Goal: Task Accomplishment & Management: Use online tool/utility

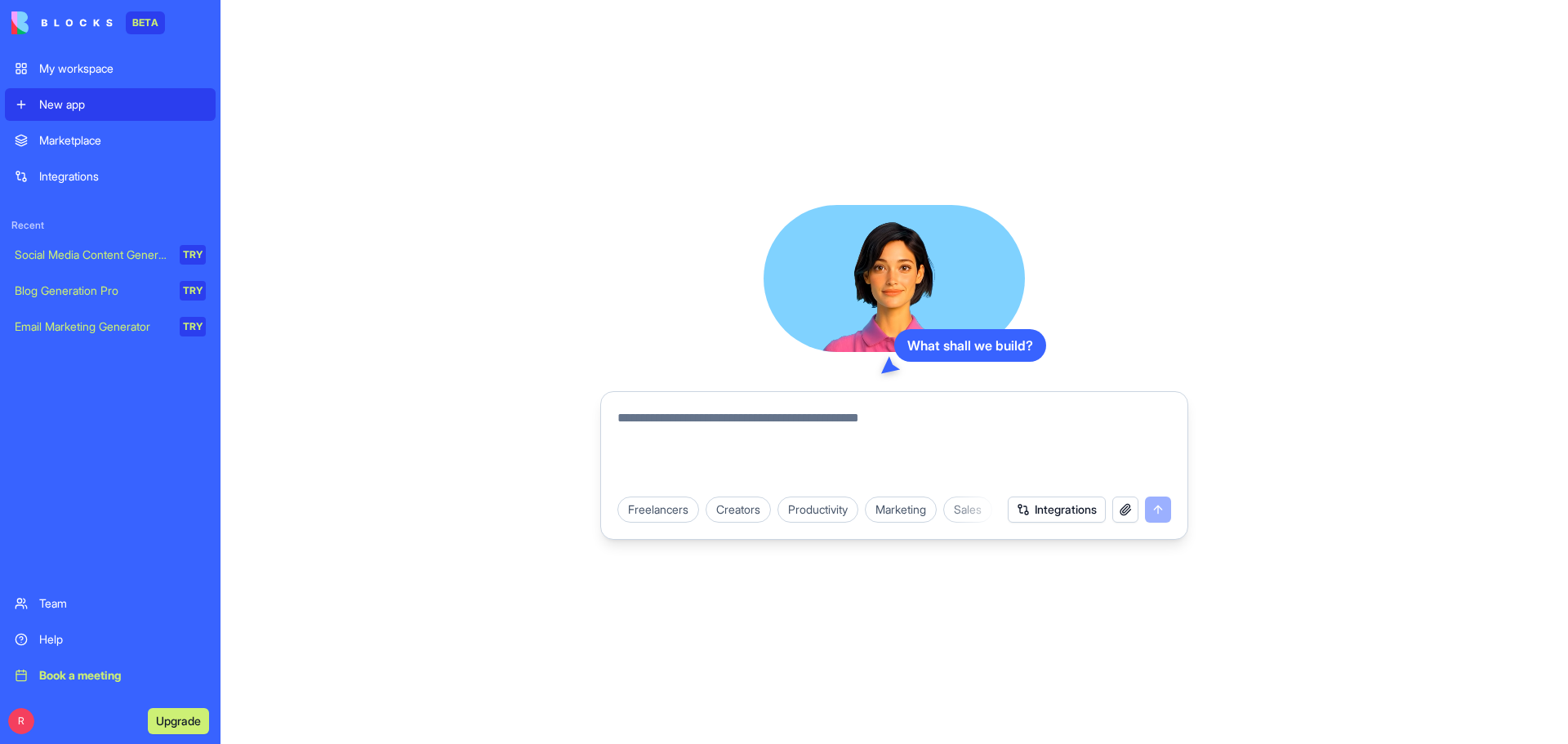
click at [76, 60] on div "My workspace" at bounding box center [122, 68] width 167 height 16
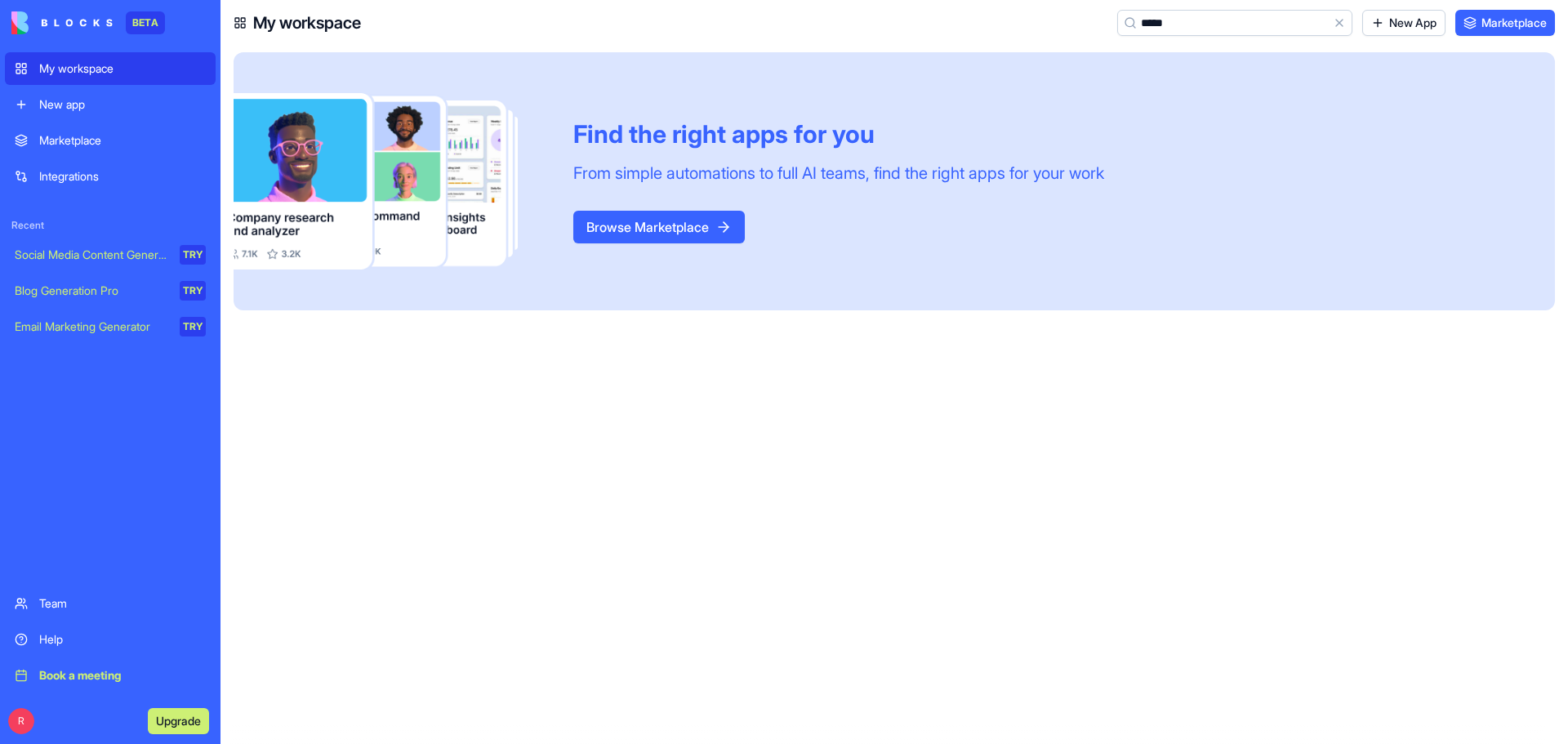
type input "*****"
click at [101, 319] on div "Email Marketing Generator" at bounding box center [92, 327] width 154 height 16
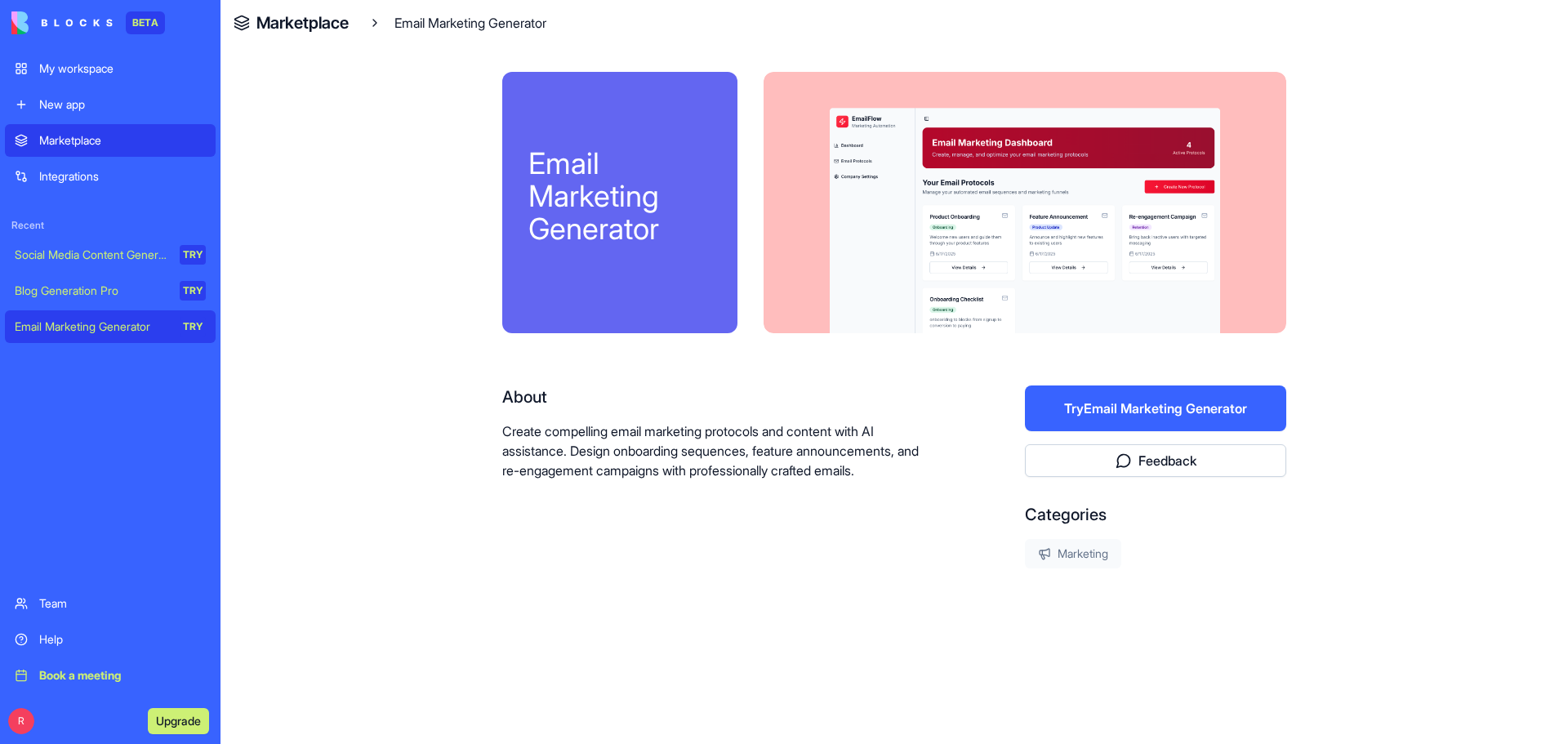
click at [1102, 406] on button "Try Email Marketing Generator" at bounding box center [1155, 408] width 261 height 46
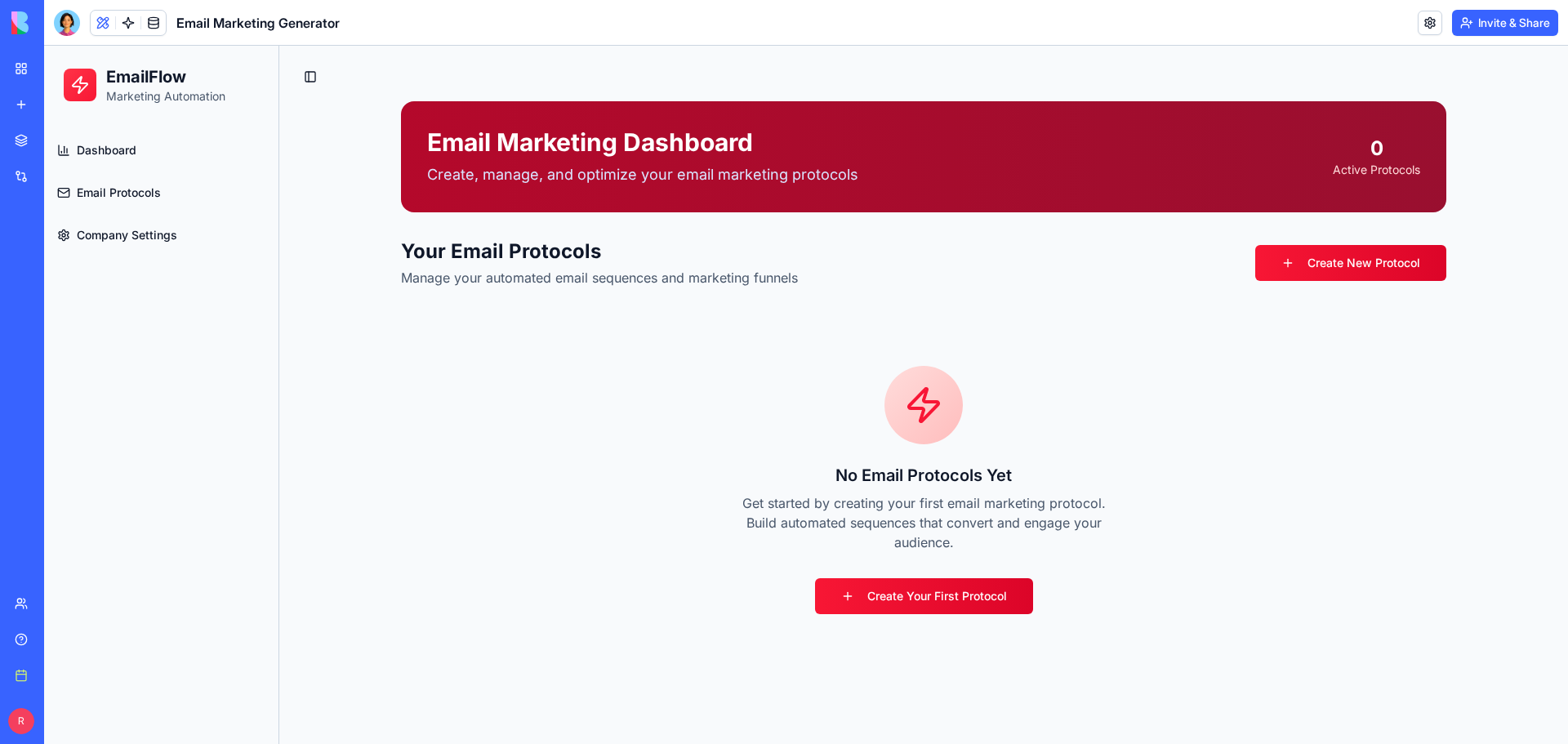
click at [88, 142] on span "Dashboard" at bounding box center [106, 150] width 59 height 16
click at [95, 147] on span "Dashboard" at bounding box center [106, 150] width 59 height 16
click at [104, 192] on span "Email Protocols" at bounding box center [118, 193] width 84 height 16
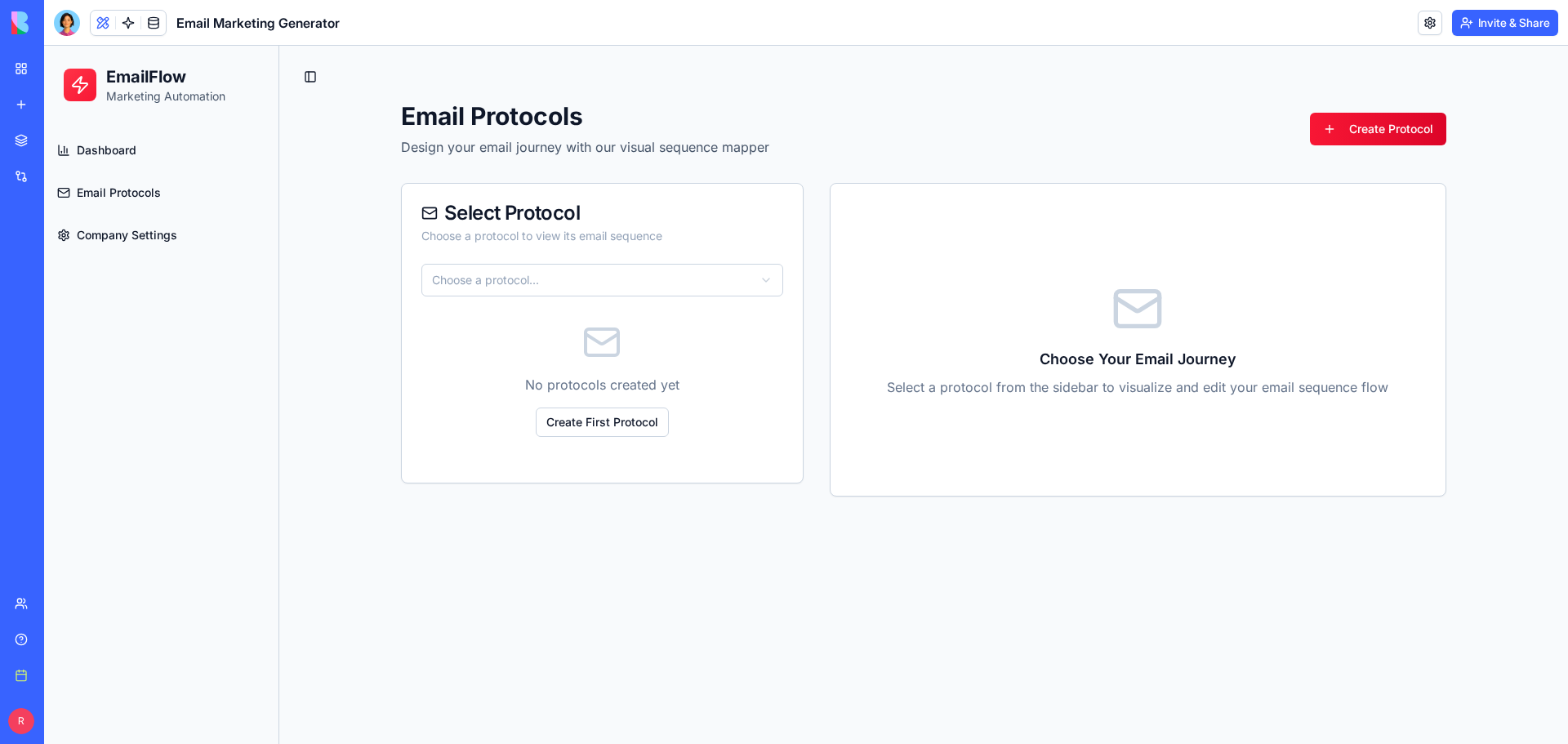
click at [110, 234] on span "Company Settings" at bounding box center [127, 235] width 101 height 16
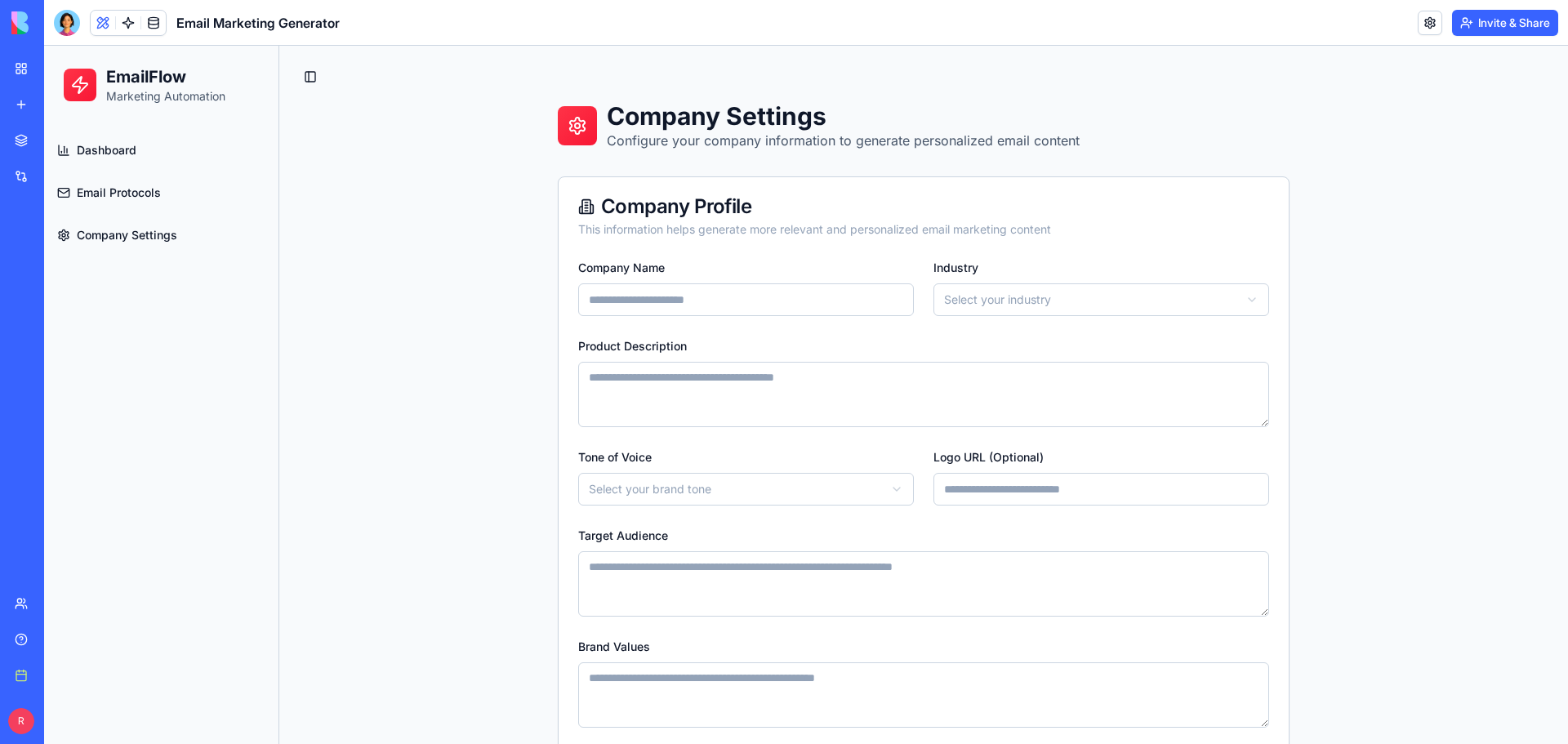
click at [103, 149] on span "Dashboard" at bounding box center [106, 150] width 59 height 16
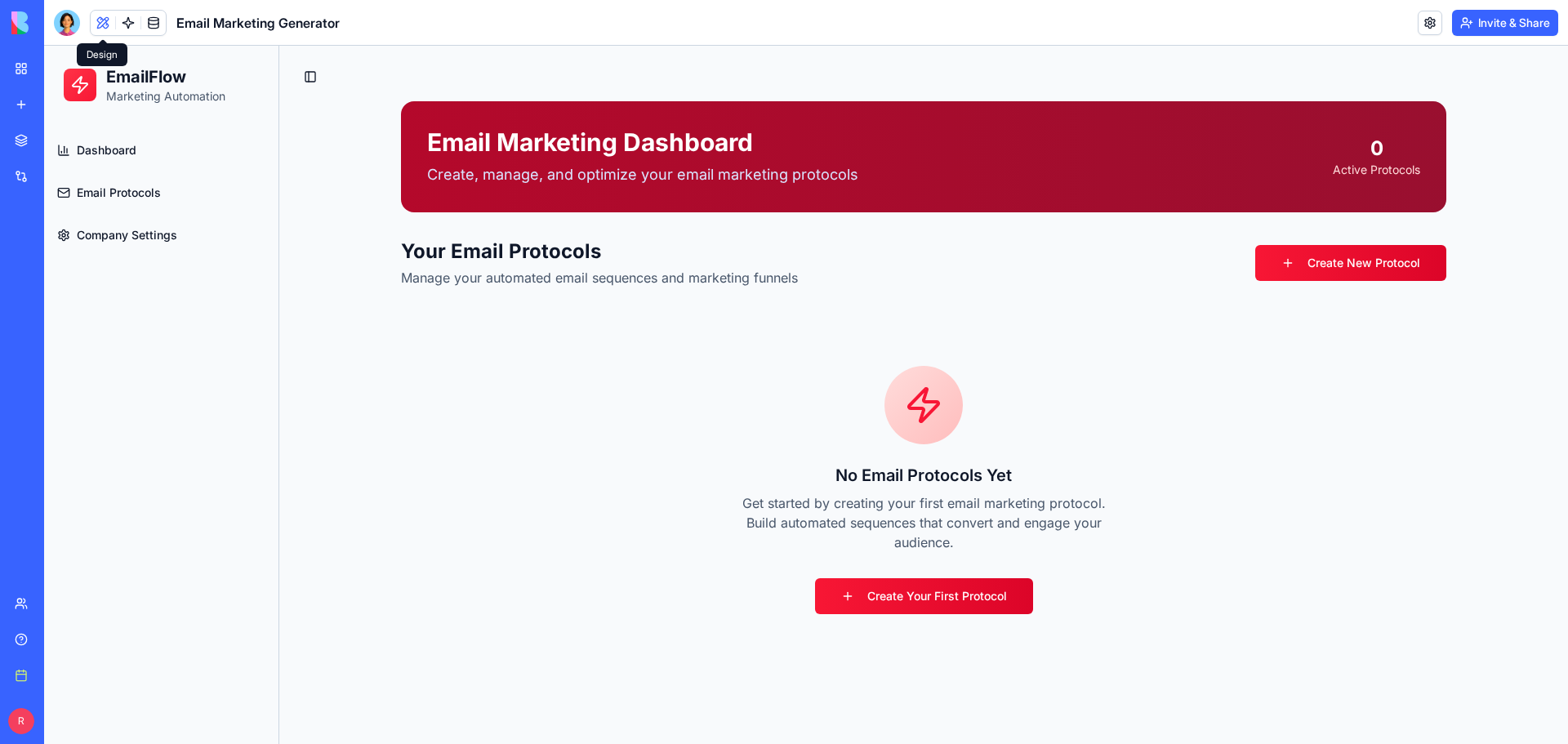
click at [96, 21] on span at bounding box center [103, 23] width 46 height 46
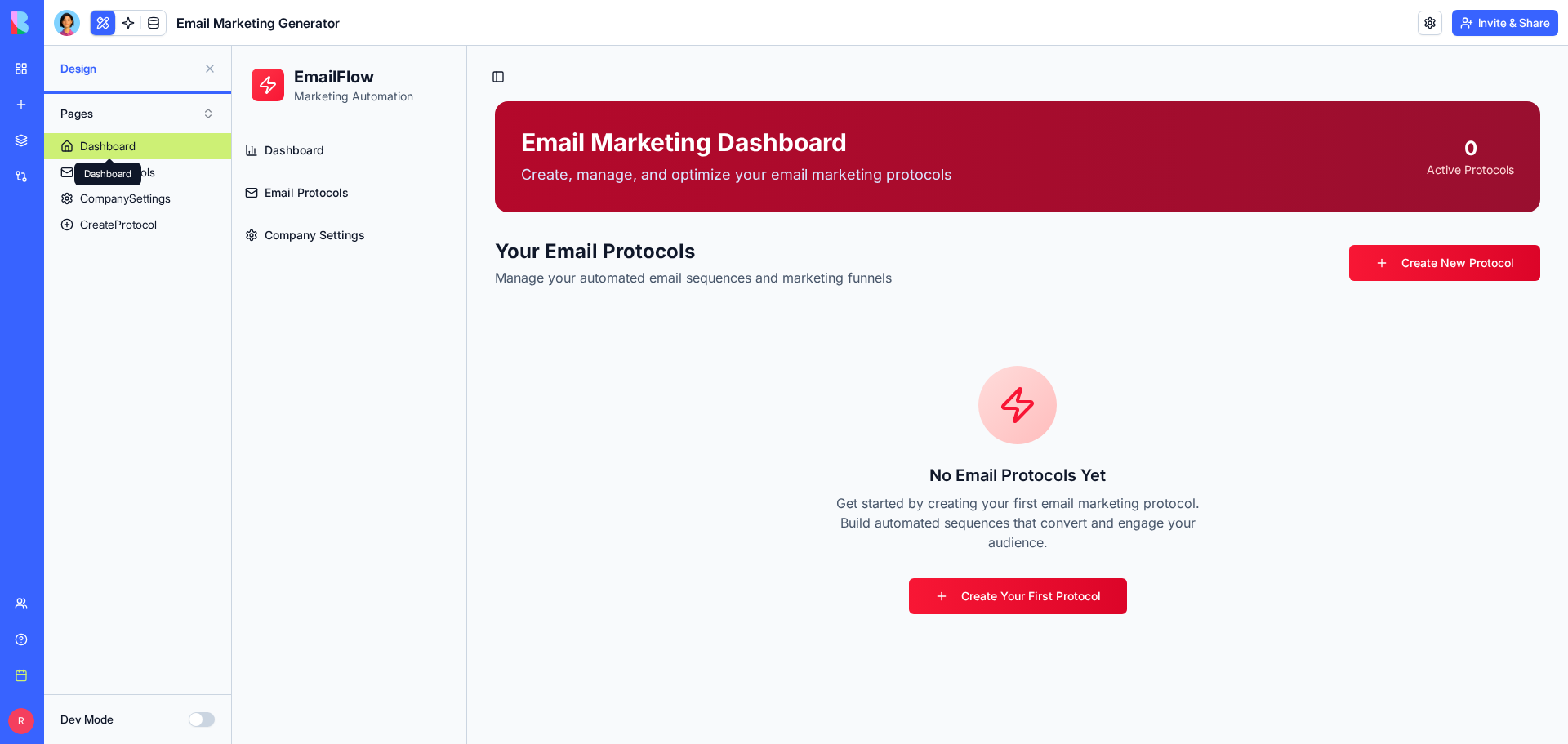
click at [102, 140] on div "Dashboard" at bounding box center [108, 146] width 56 height 16
click at [1234, 309] on div "Email Marketing Dashboard Create, manage, and optimize your email marketing pro…" at bounding box center [1018, 384] width 1046 height 566
click at [497, 77] on button "Toggle Sidebar" at bounding box center [498, 77] width 23 height 23
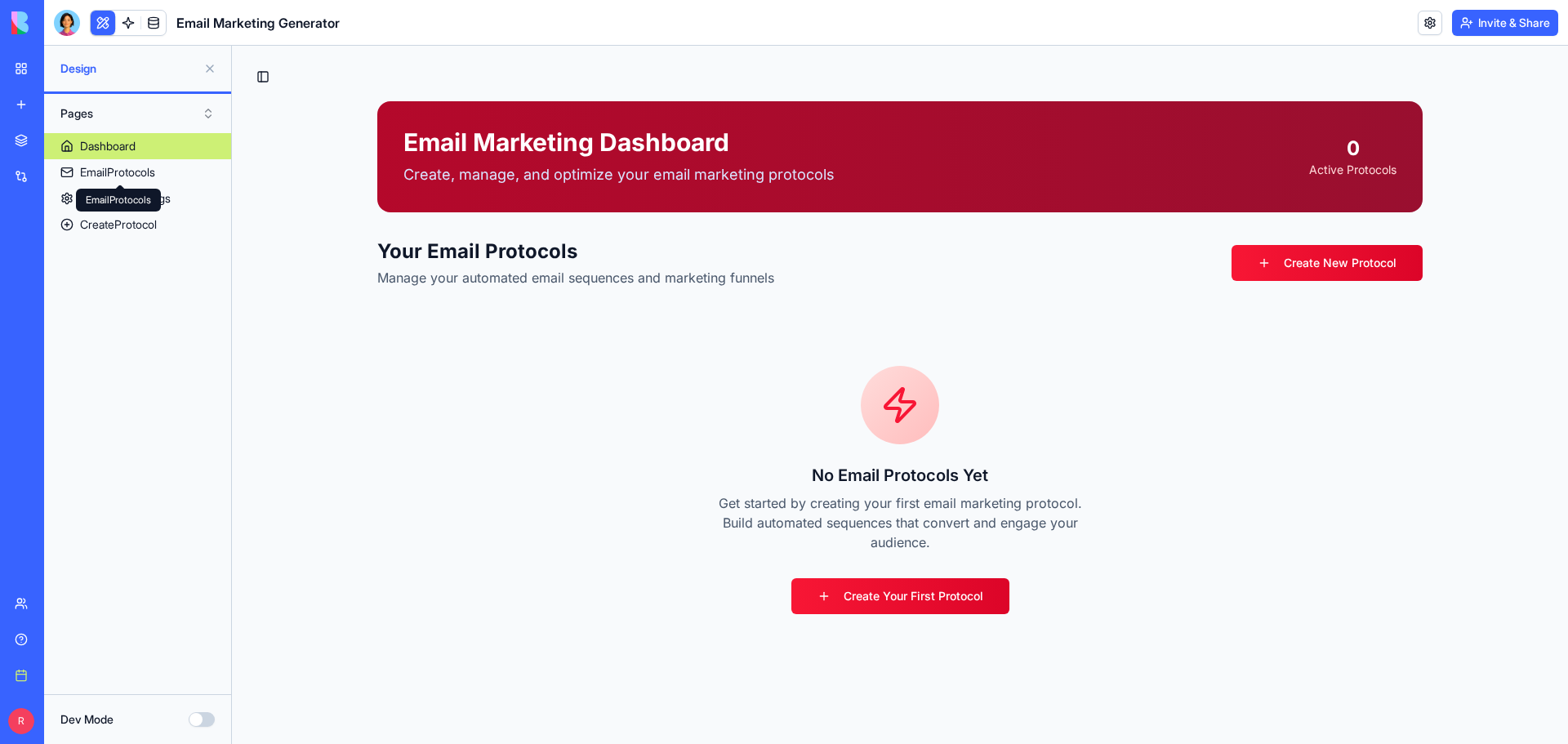
click at [266, 75] on button "Toggle Sidebar" at bounding box center [263, 77] width 23 height 23
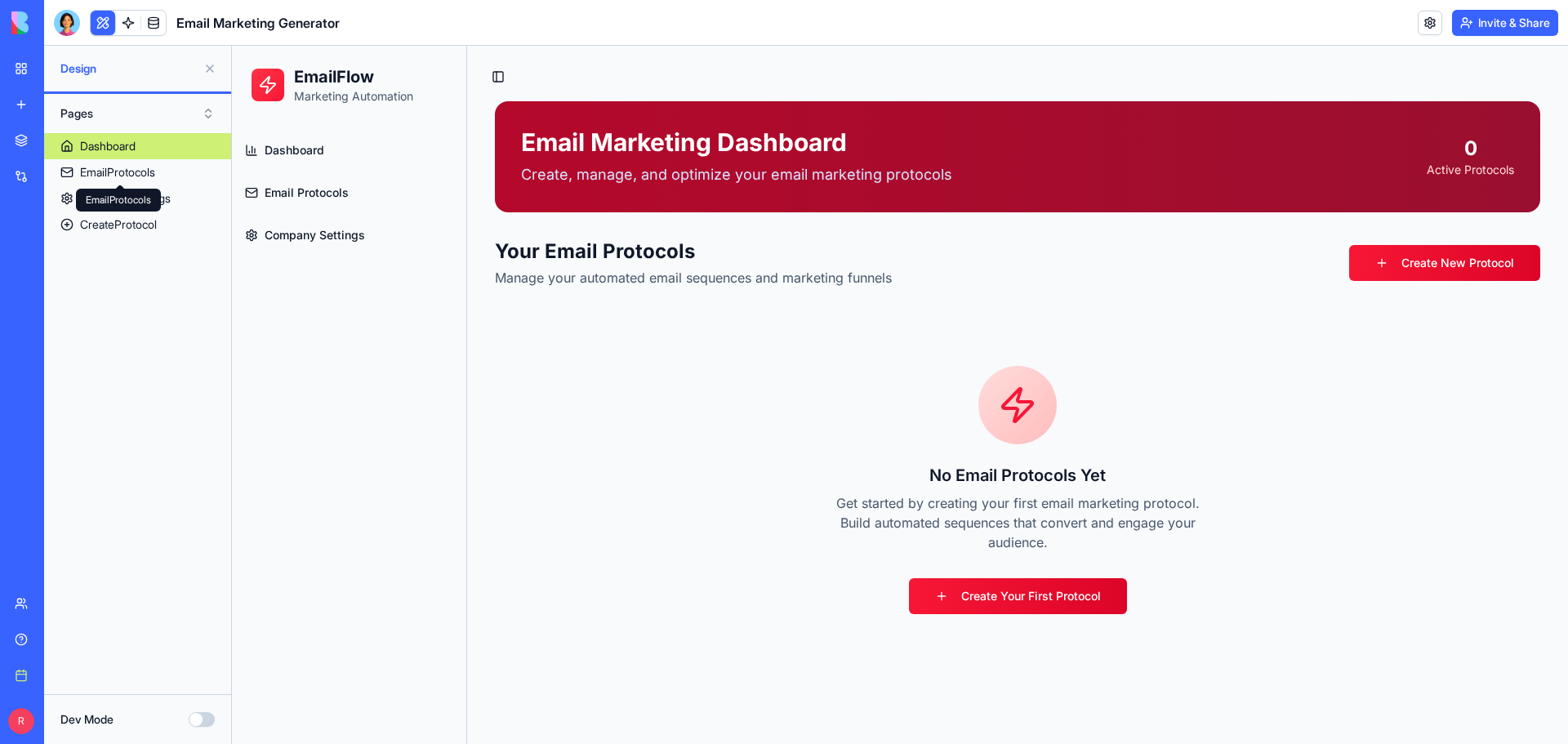
click at [310, 152] on span "Dashboard" at bounding box center [294, 150] width 59 height 16
click at [122, 174] on div "EmailProtocols" at bounding box center [117, 172] width 75 height 16
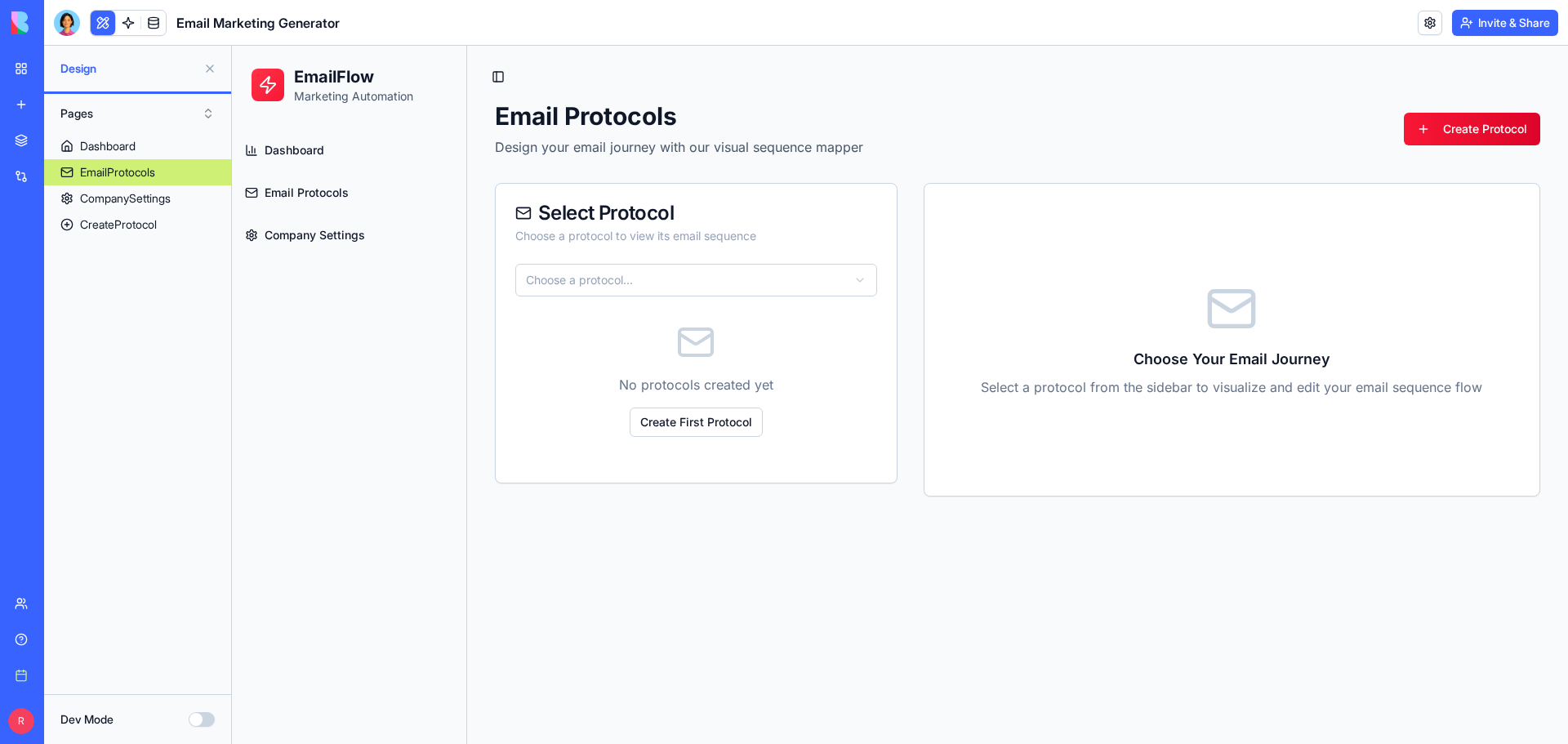
click at [621, 330] on div "No protocols created yet Create First Protocol" at bounding box center [696, 380] width 362 height 167
click at [602, 340] on div "No protocols created yet Create First Protocol" at bounding box center [696, 380] width 362 height 167
click at [131, 201] on div "CompanySettings" at bounding box center [125, 198] width 91 height 16
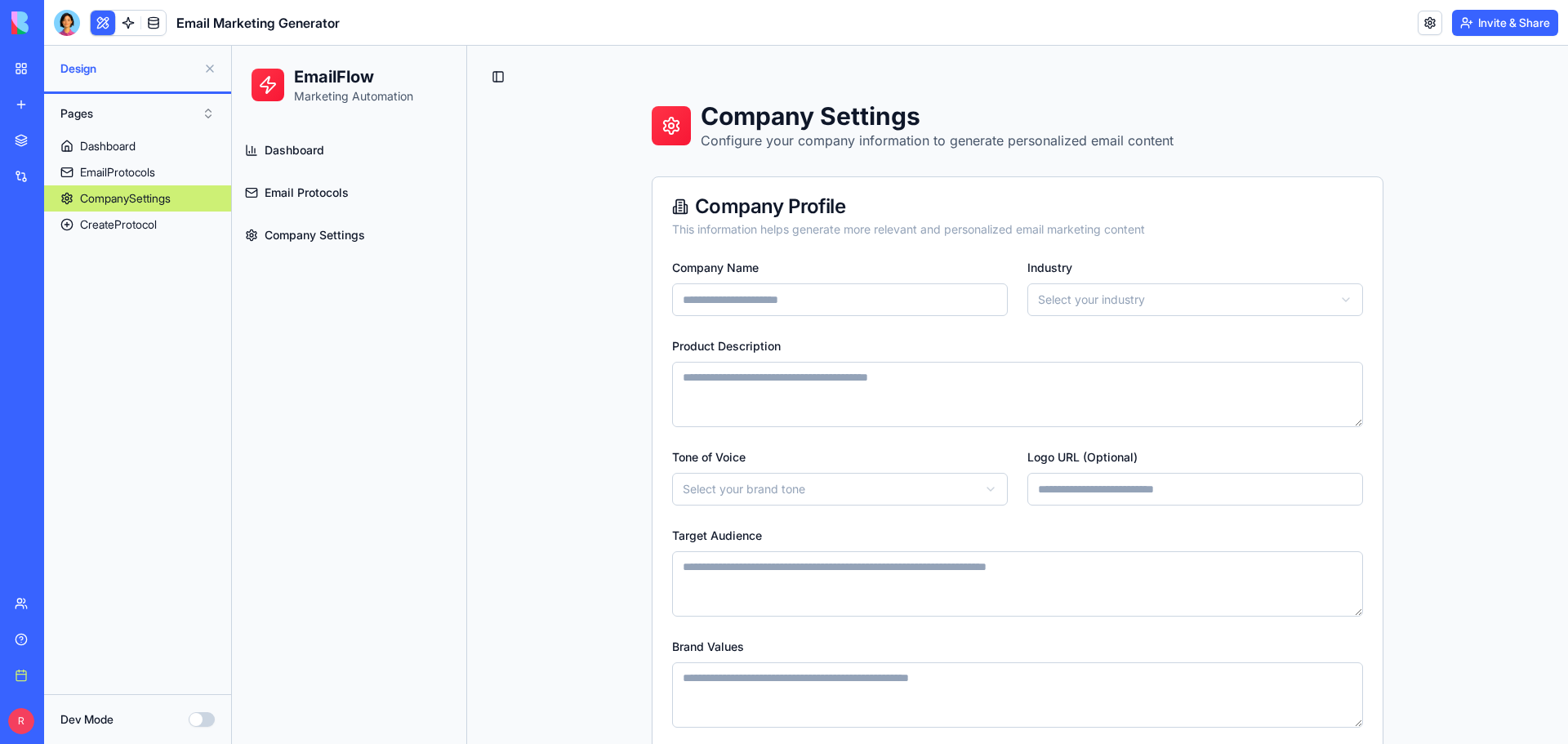
click at [515, 205] on div "**********" at bounding box center [1018, 444] width 1101 height 797
click at [1436, 17] on link at bounding box center [1430, 23] width 25 height 25
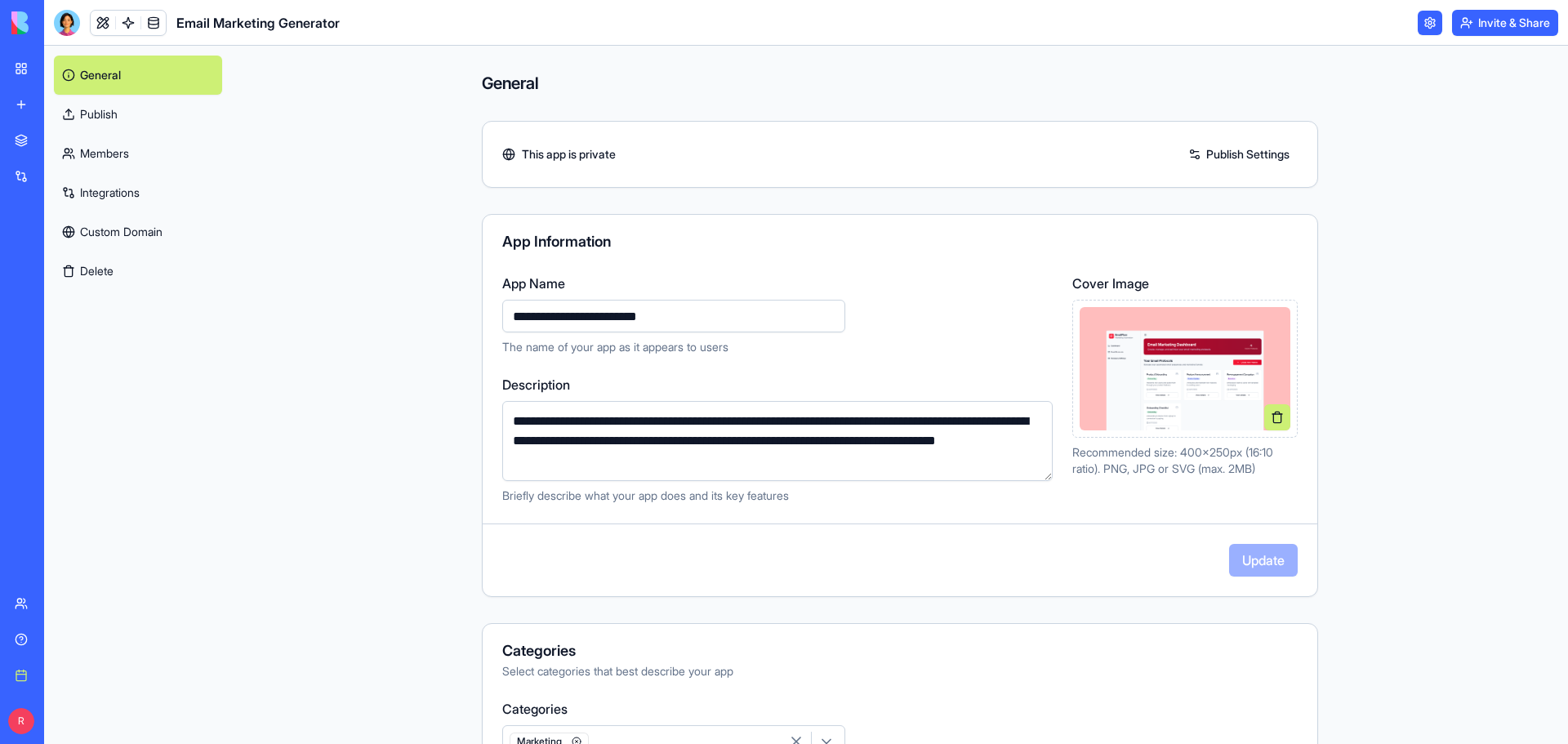
click at [21, 71] on link "My workspace" at bounding box center [38, 68] width 65 height 33
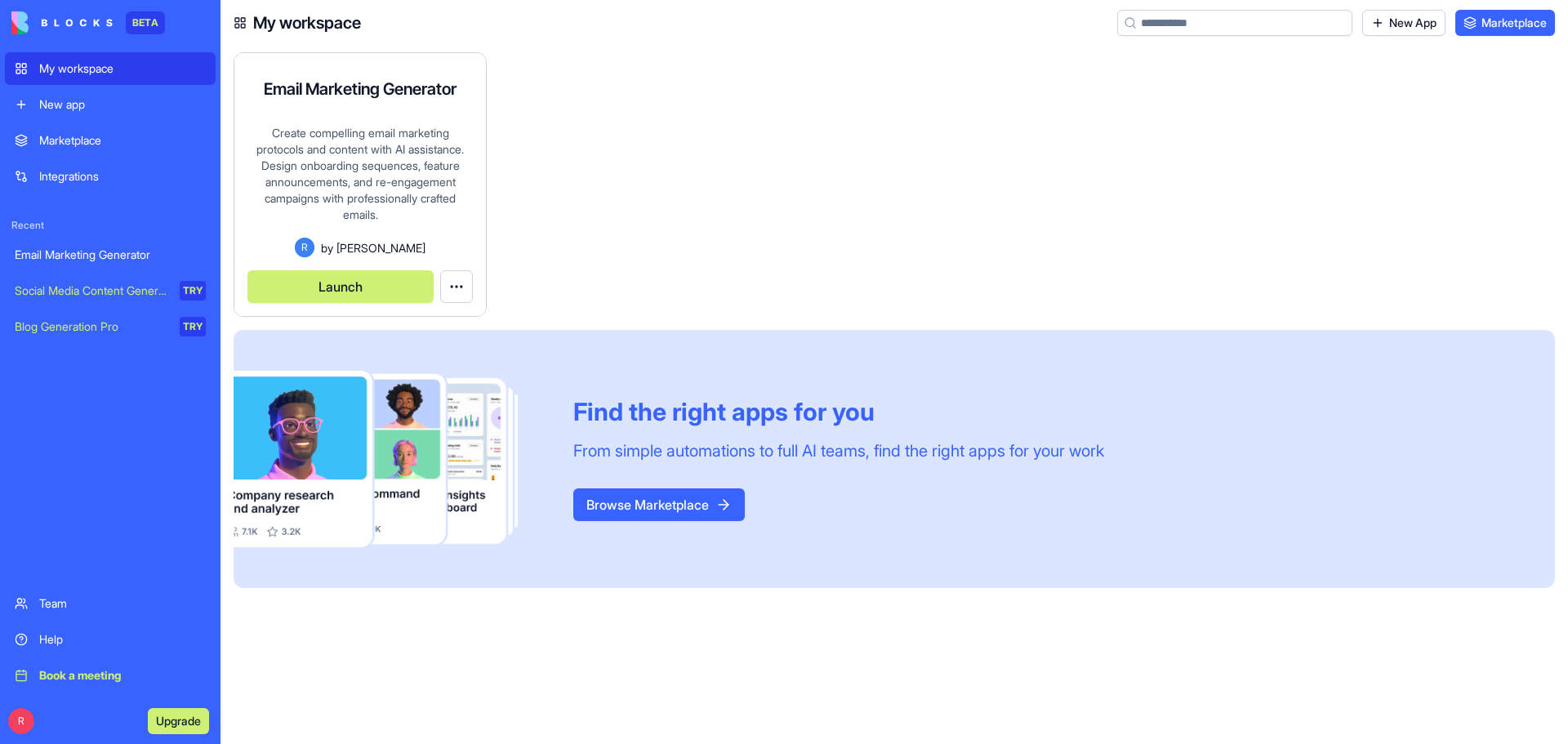
click at [456, 286] on html "BETA My workspace New app Marketplace Integrations Recent Email Marketing Gener…" at bounding box center [784, 372] width 1568 height 744
click at [450, 353] on span "Delete app" at bounding box center [426, 353] width 56 height 16
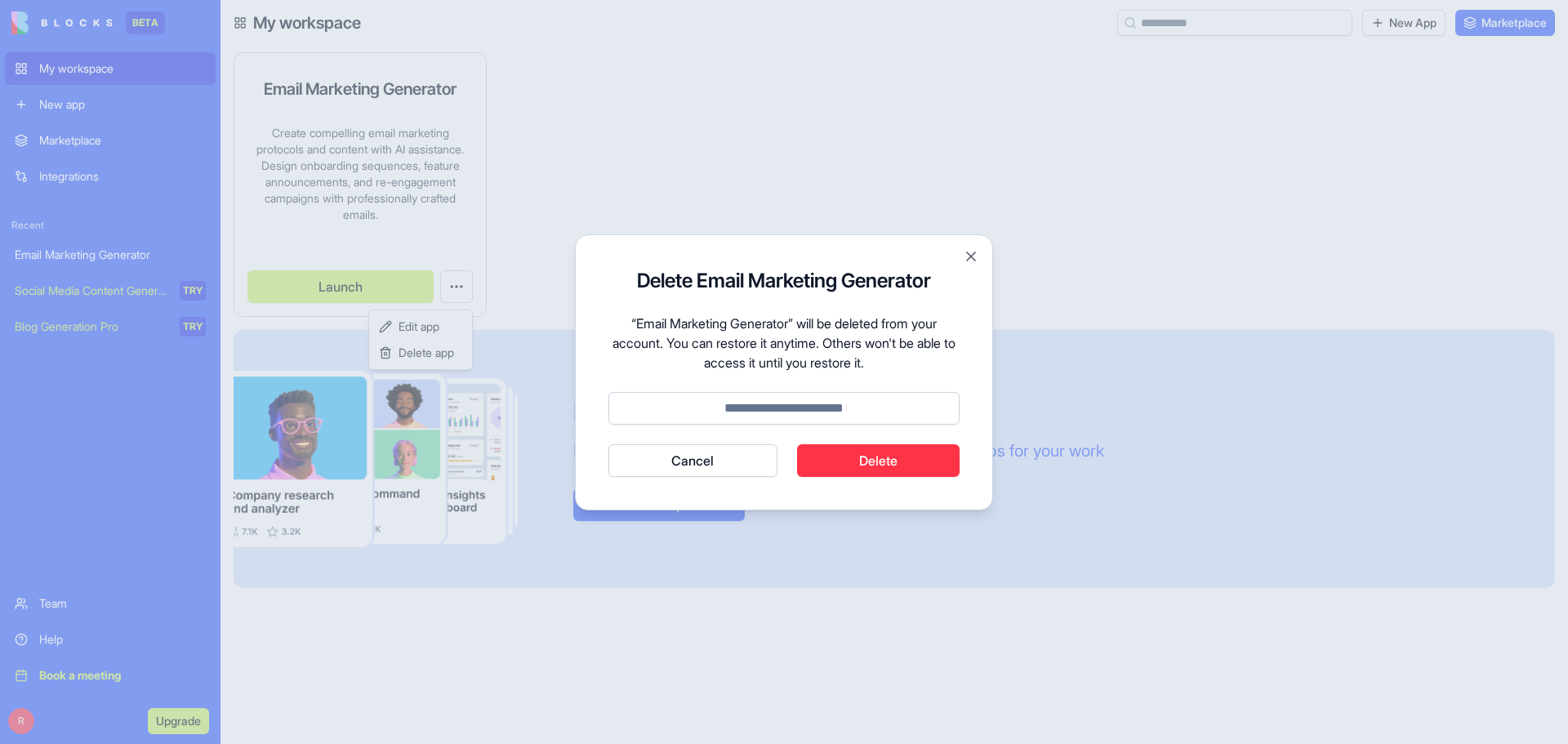
click at [821, 415] on input at bounding box center [784, 408] width 352 height 33
type input "******"
click at [875, 460] on button "Delete" at bounding box center [878, 460] width 163 height 33
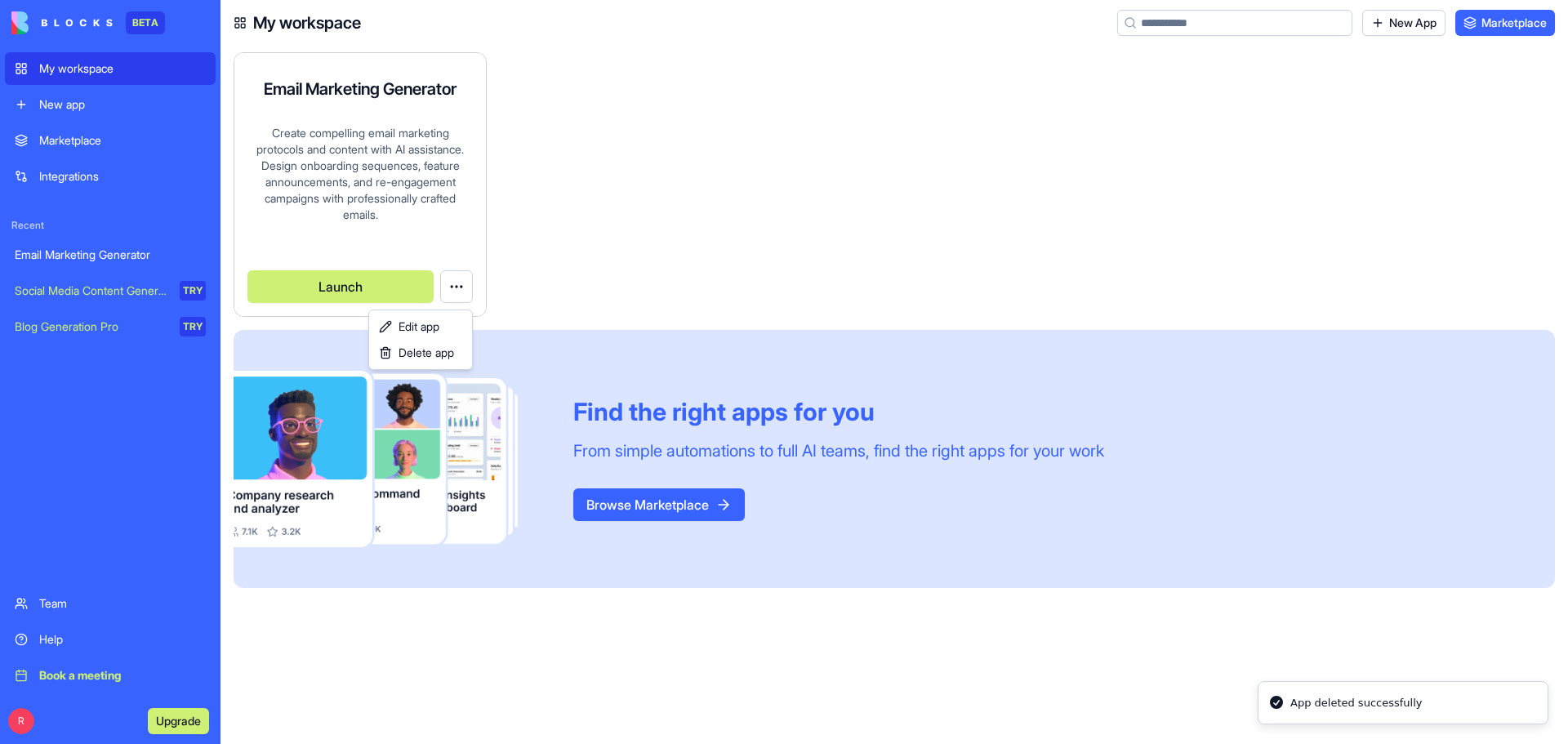
click at [65, 109] on html "BETA My workspace New app Marketplace Integrations Recent Email Marketing Gener…" at bounding box center [784, 372] width 1568 height 744
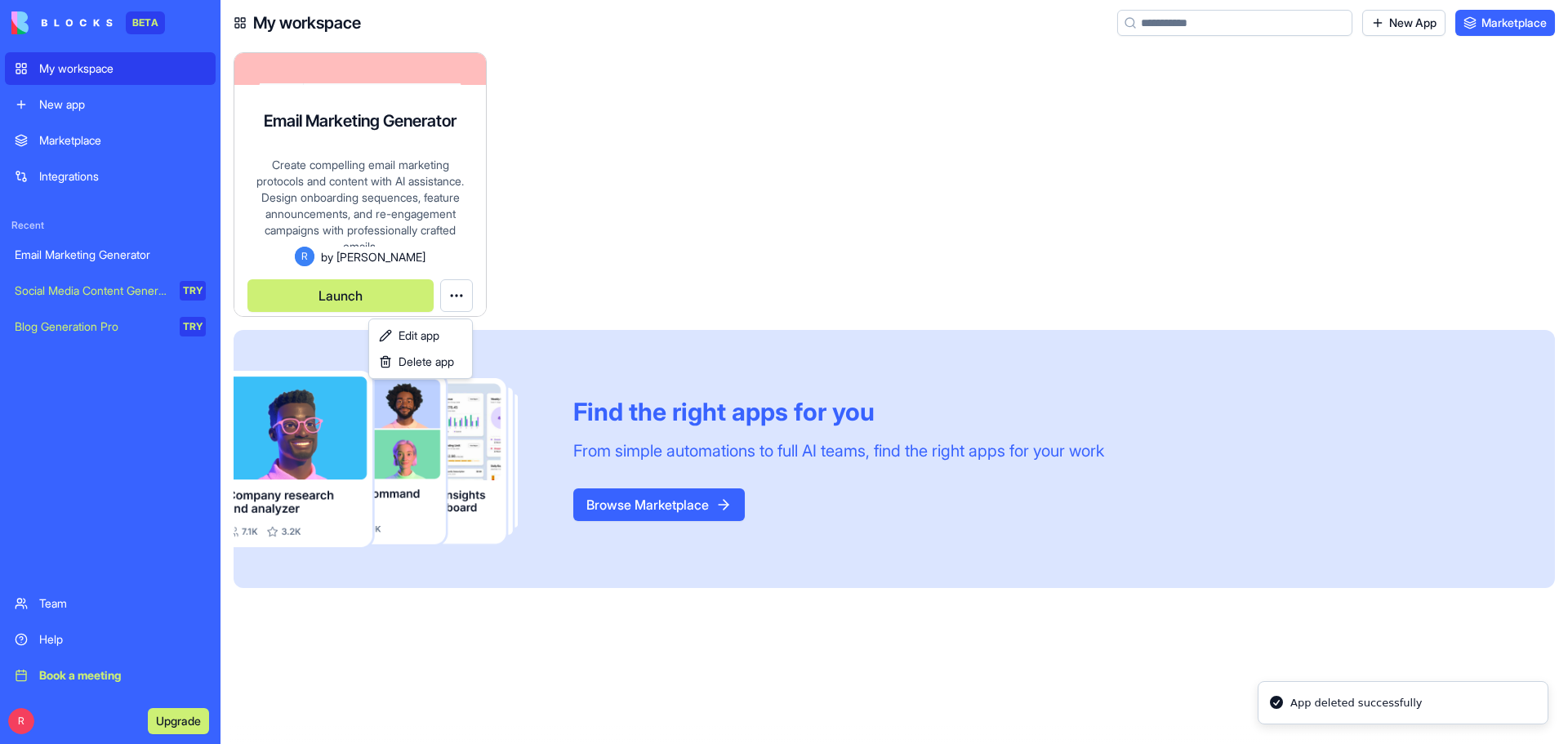
scroll to position [20, 0]
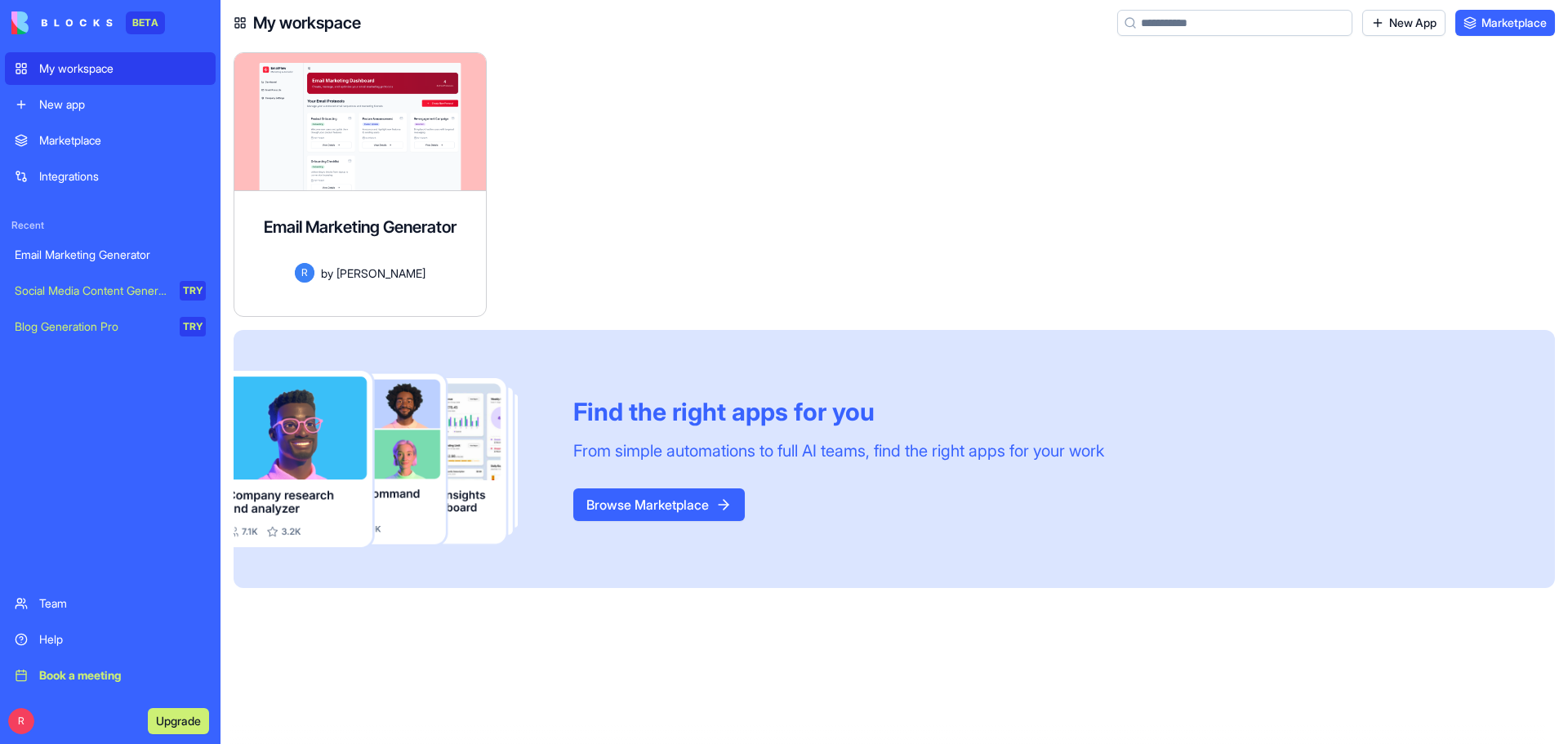
click at [62, 68] on div "My workspace" at bounding box center [122, 68] width 167 height 16
click at [64, 104] on div "New app" at bounding box center [122, 104] width 167 height 16
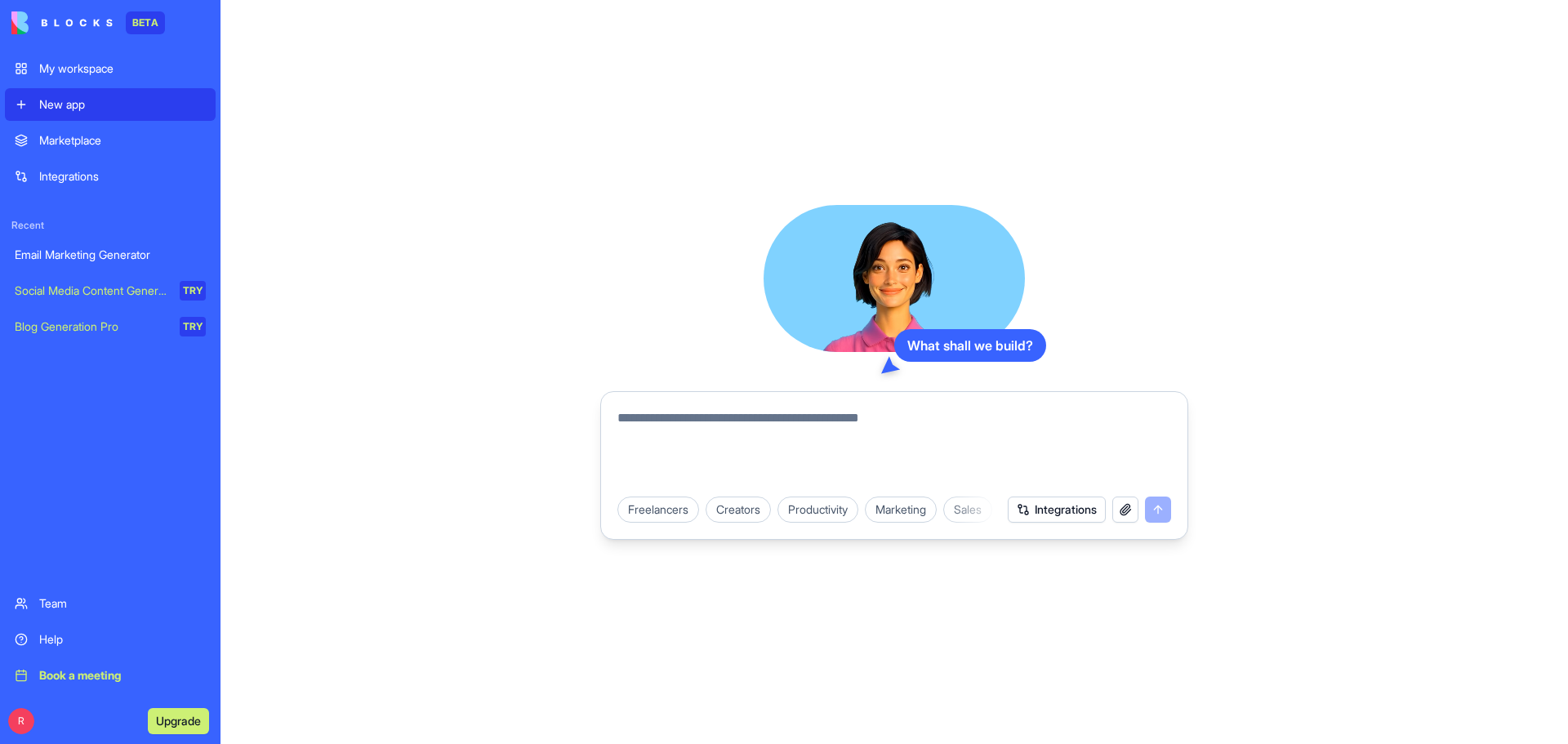
click at [71, 136] on div "Marketplace" at bounding box center [122, 140] width 167 height 16
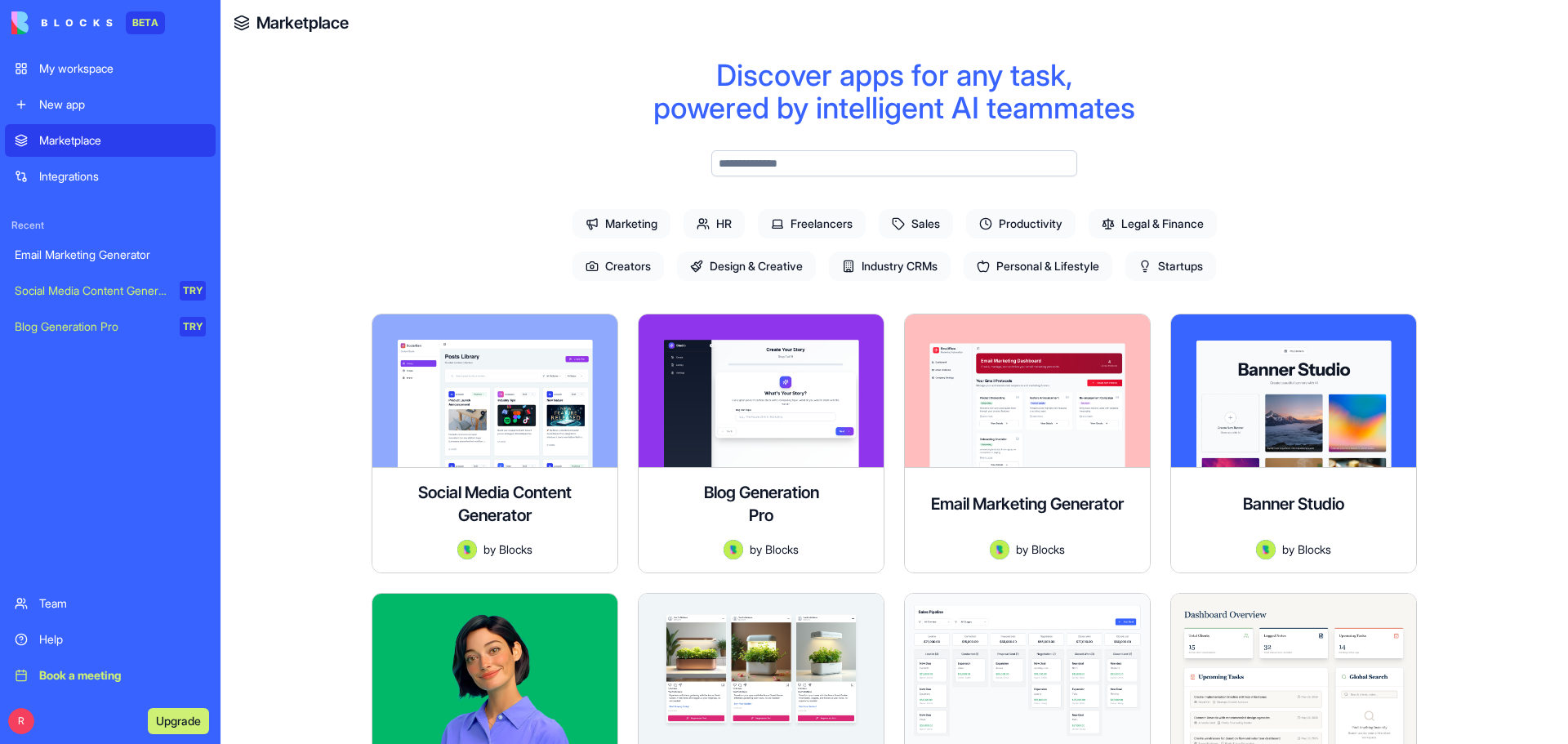
click at [888, 261] on span "Industry CRMs" at bounding box center [890, 266] width 122 height 29
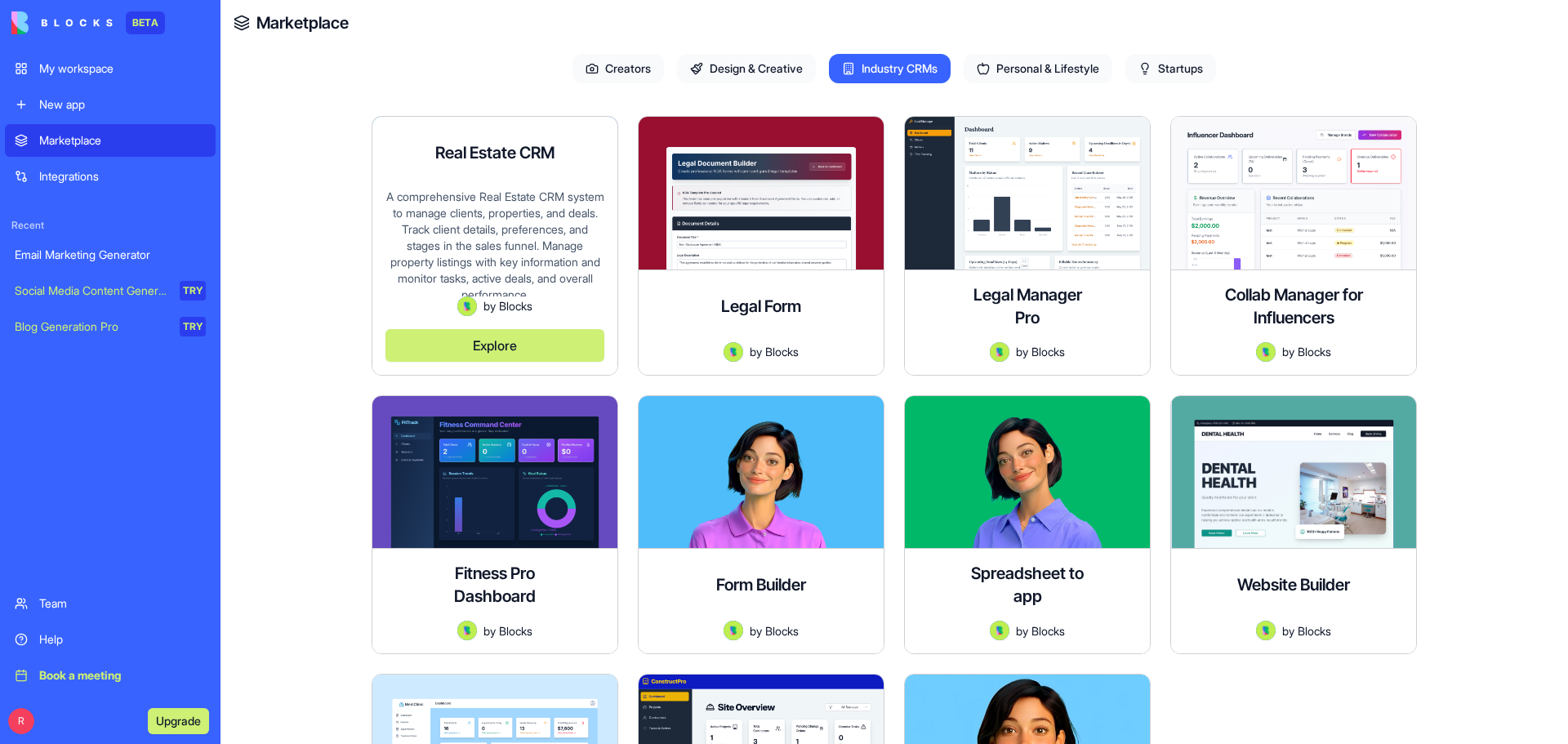
scroll to position [6, 0]
click at [504, 342] on button "Explore" at bounding box center [495, 345] width 219 height 33
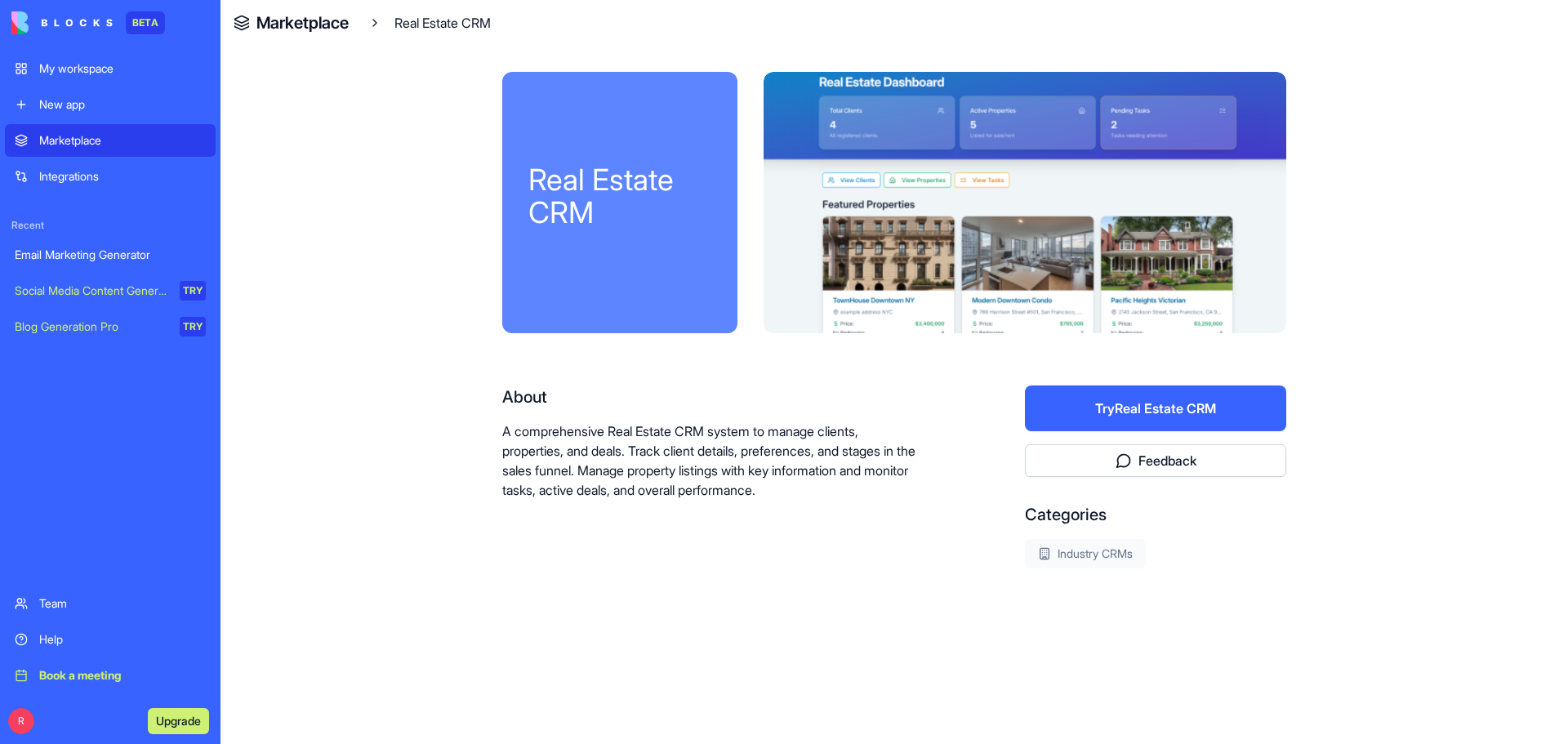
click at [1120, 410] on button "Try Real Estate CRM" at bounding box center [1155, 408] width 261 height 46
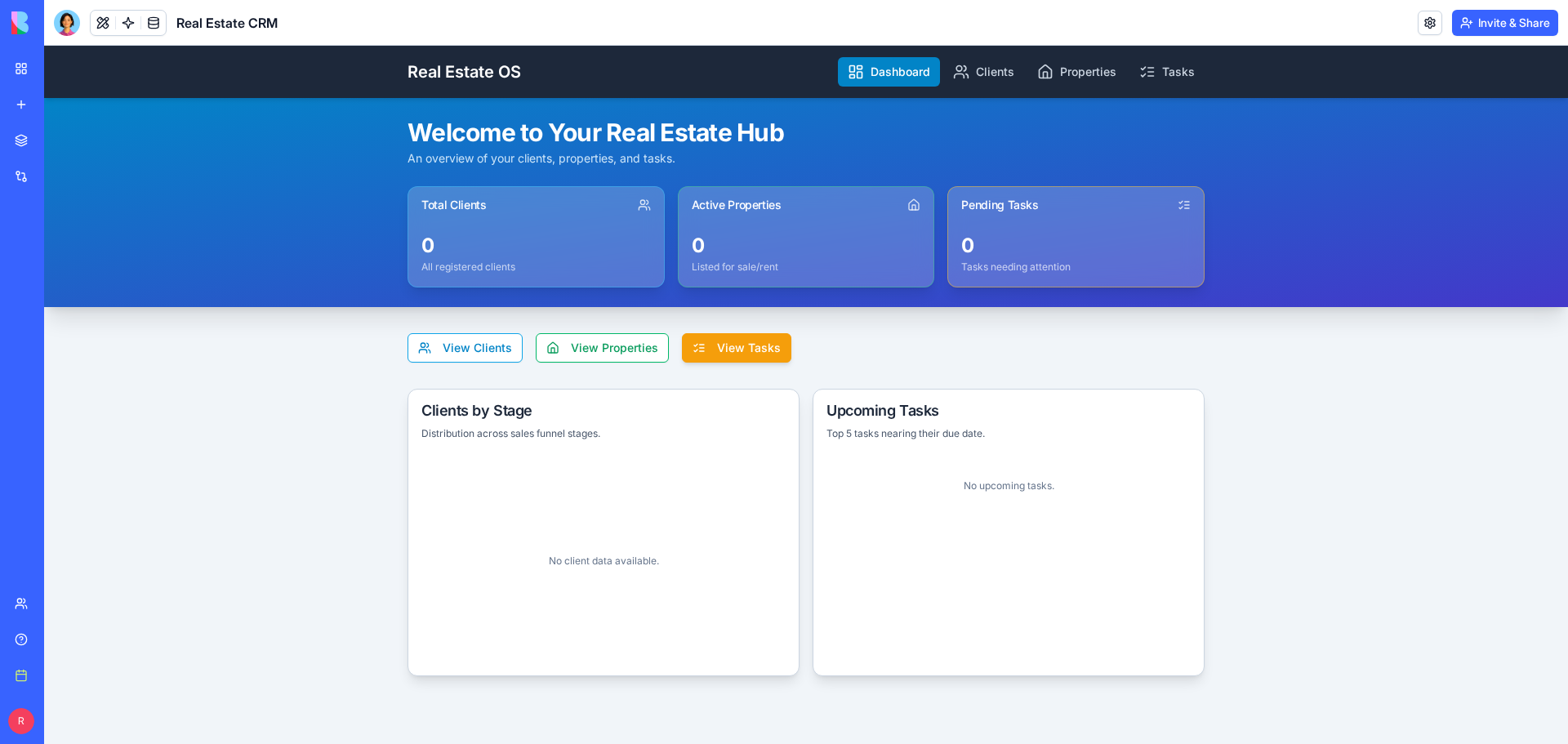
click at [752, 345] on button "View Tasks" at bounding box center [737, 347] width 110 height 29
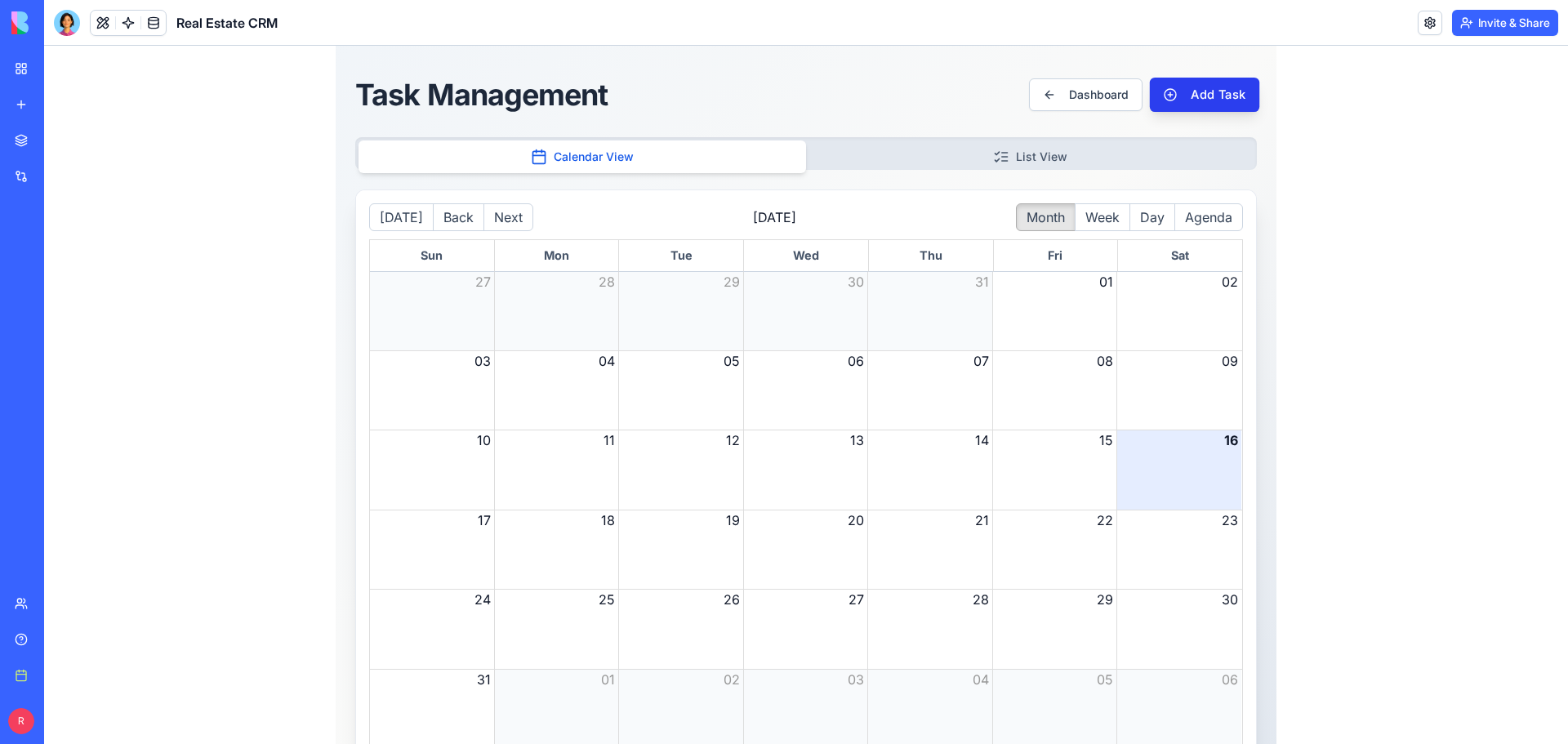
click at [1199, 94] on button "Add Task" at bounding box center [1205, 95] width 110 height 34
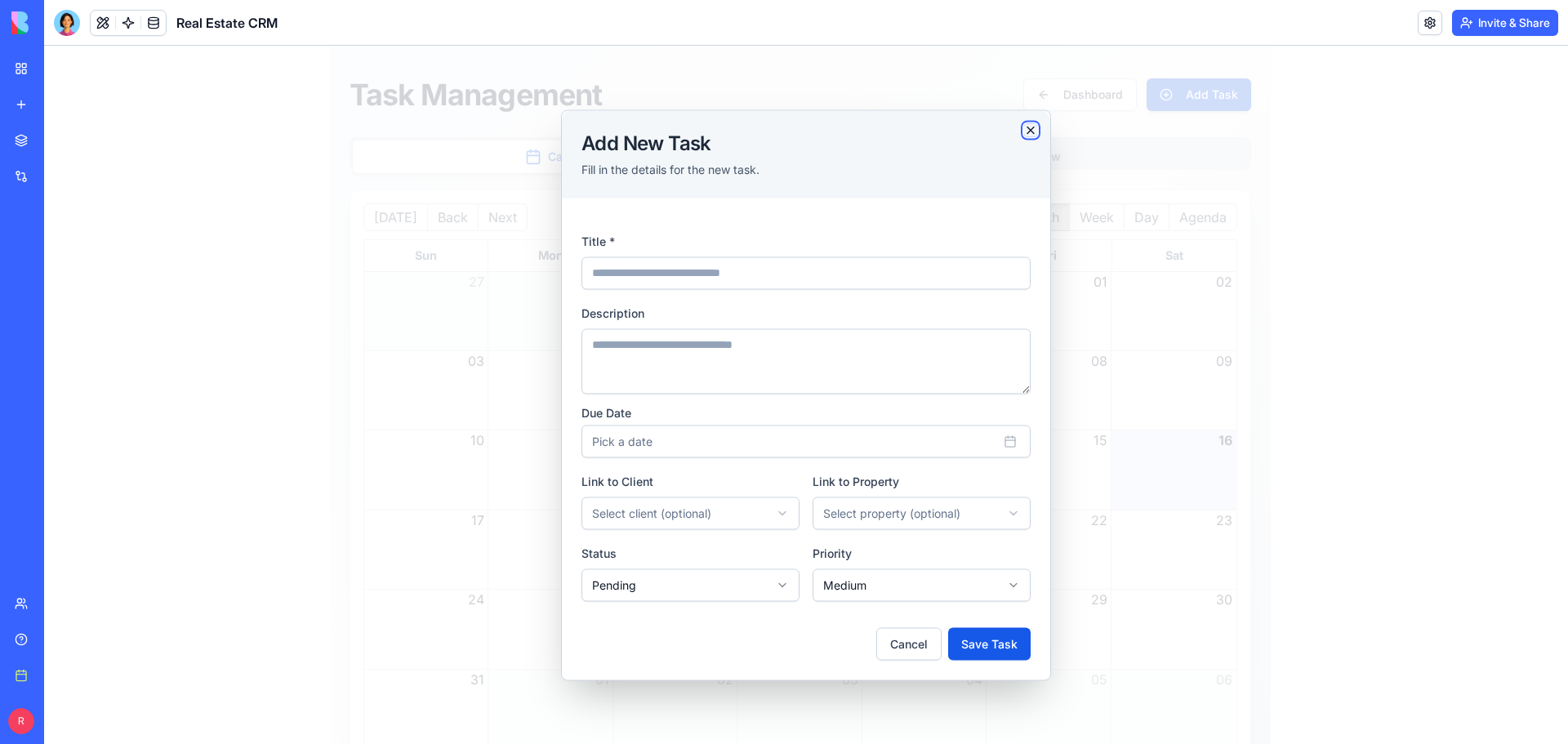
click at [1029, 133] on icon "button" at bounding box center [1030, 130] width 13 height 13
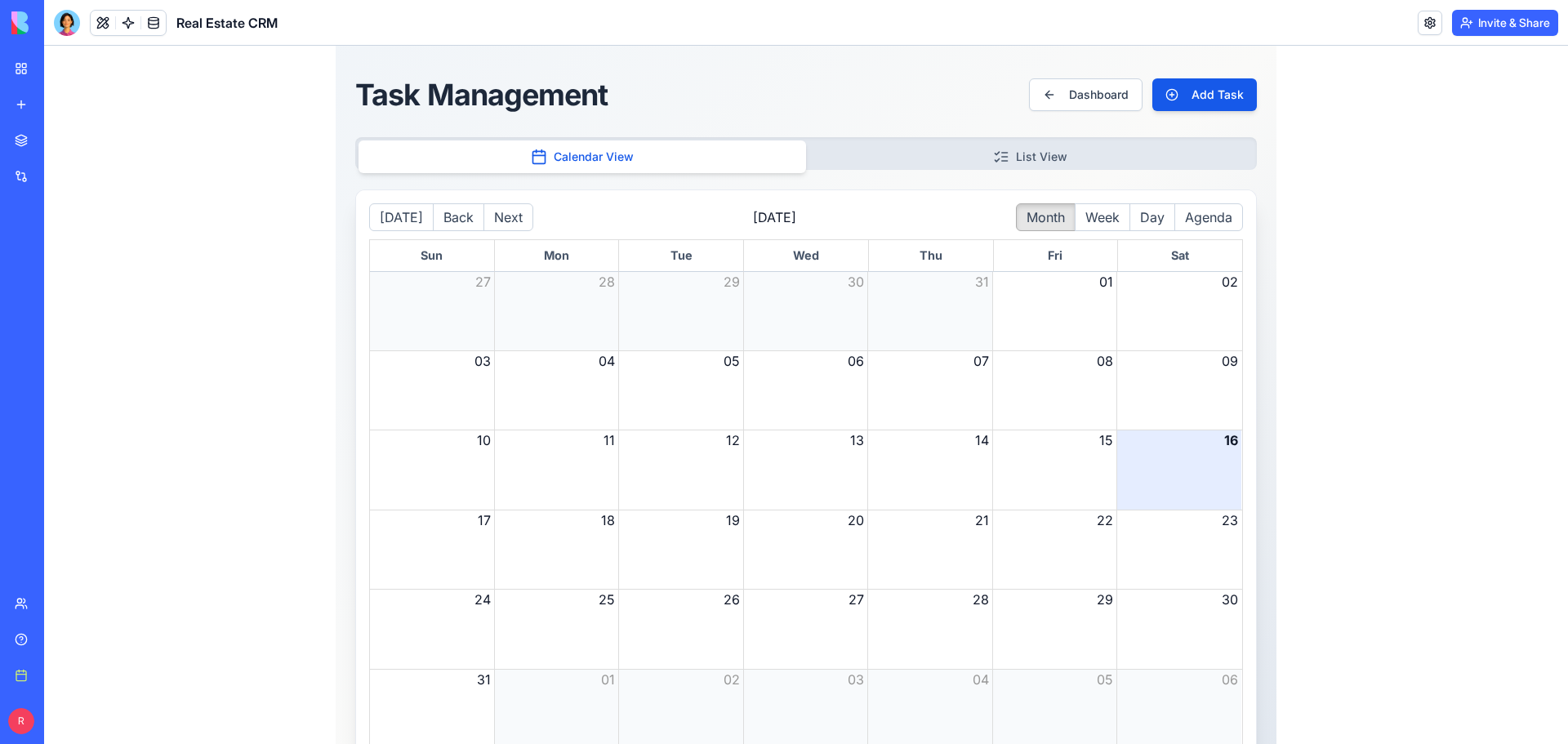
click at [1435, 333] on div "Task Management Dashboard Add Task Calendar View List View [DATE] Back Next [DA…" at bounding box center [806, 421] width 1524 height 750
click at [151, 22] on link at bounding box center [154, 23] width 25 height 25
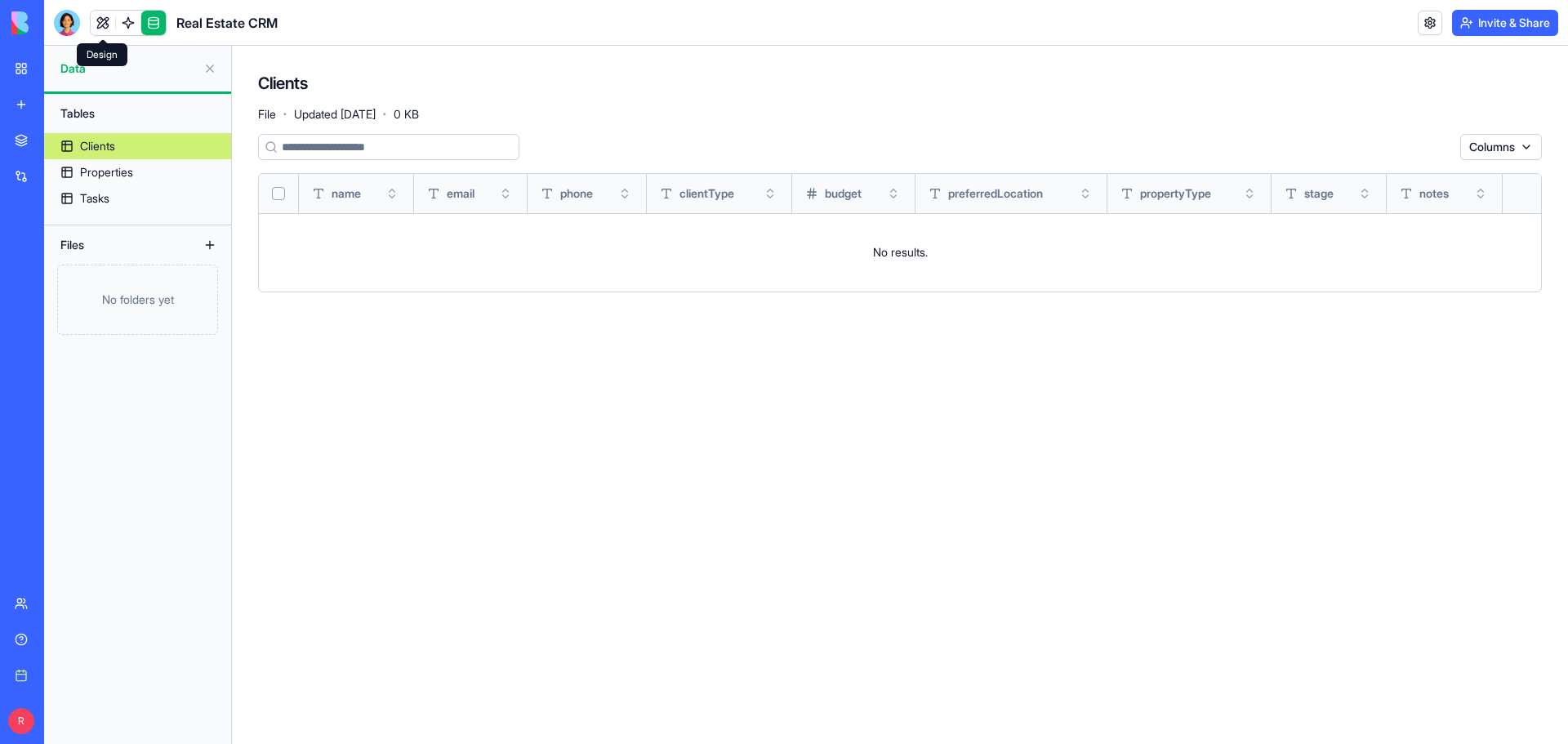
click at [97, 25] on link at bounding box center [103, 23] width 25 height 25
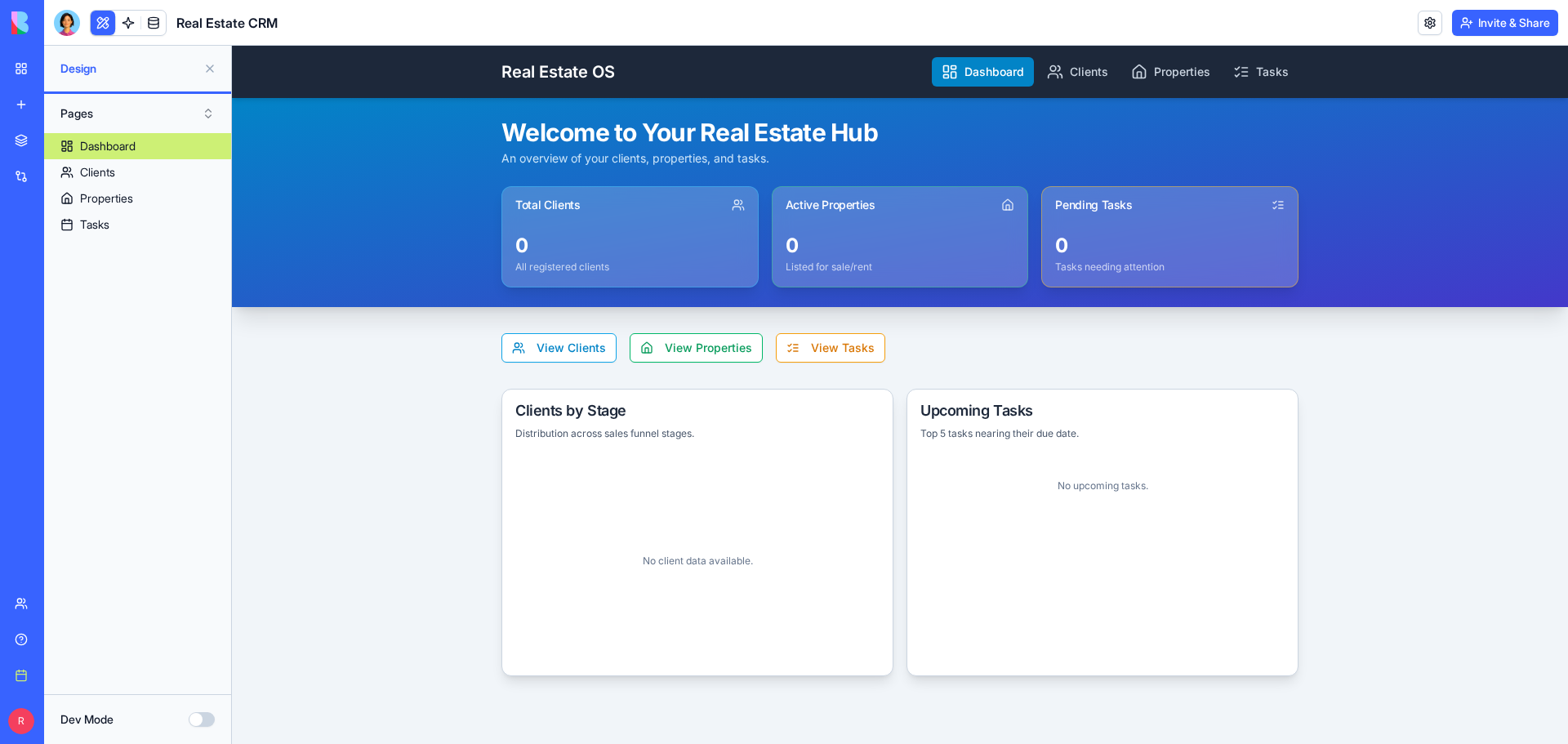
click at [99, 148] on div "Dashboard" at bounding box center [108, 146] width 56 height 16
click at [89, 164] on div "Clients" at bounding box center [98, 172] width 35 height 16
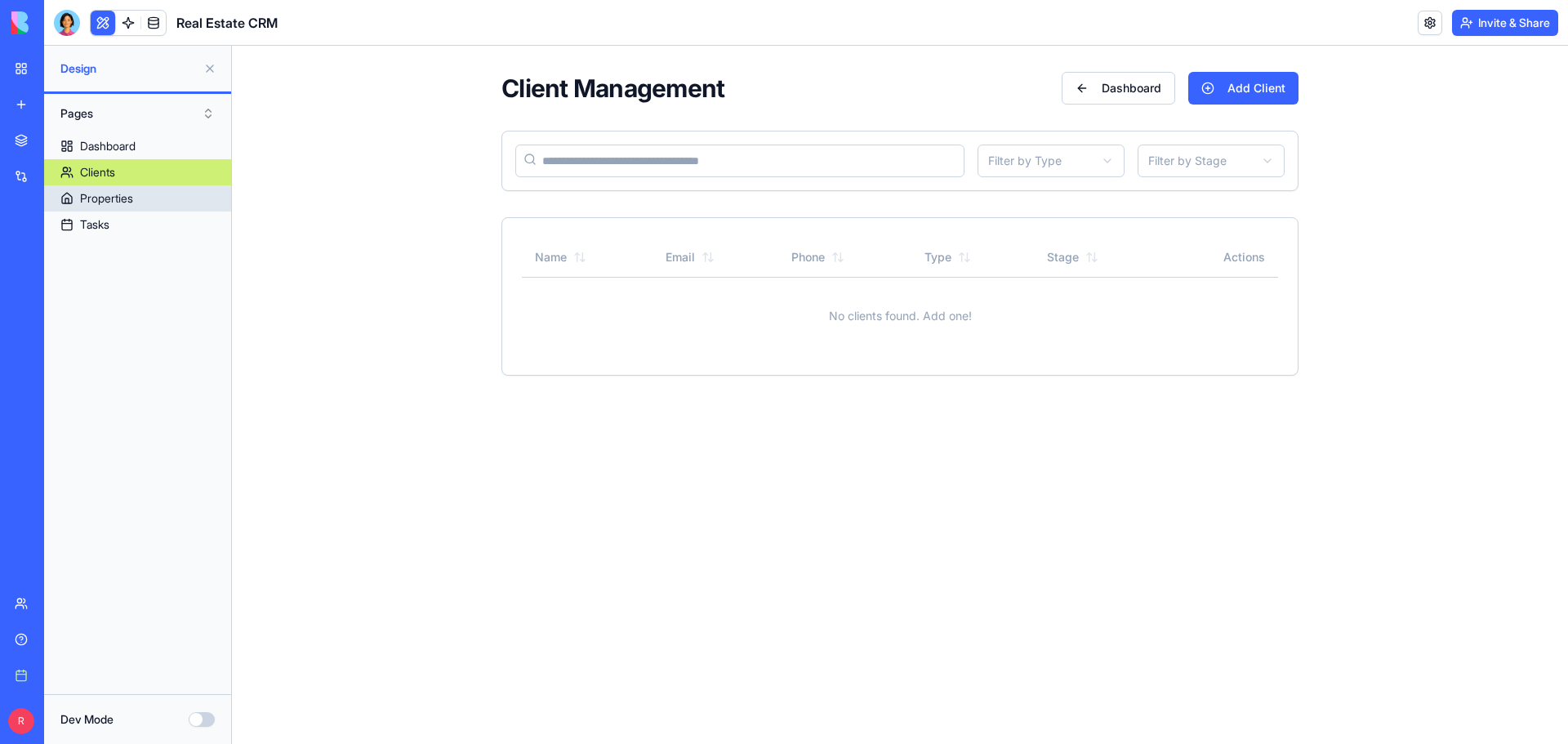
click at [103, 196] on div "Properties" at bounding box center [107, 198] width 53 height 16
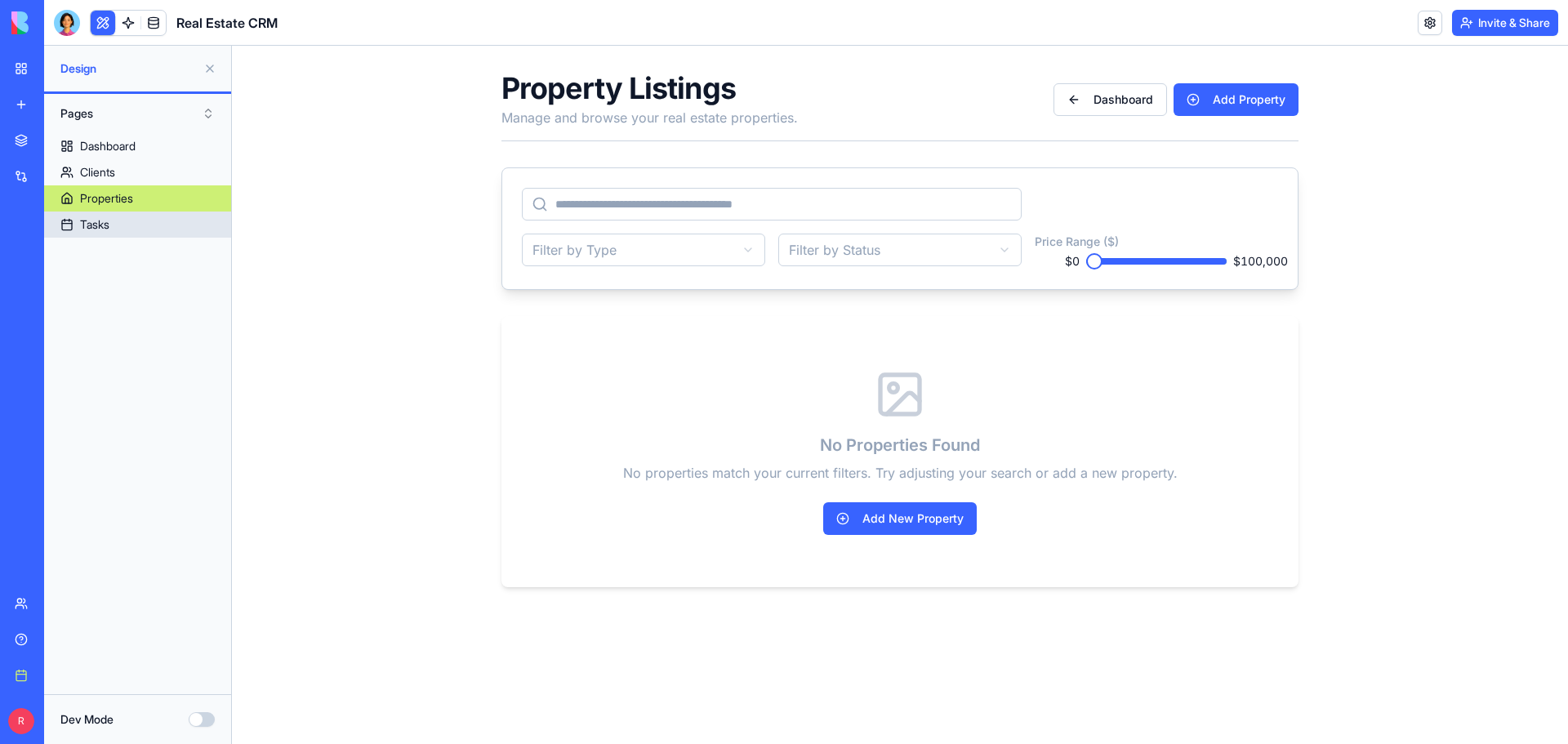
click at [108, 229] on div "Tasks" at bounding box center [95, 224] width 29 height 16
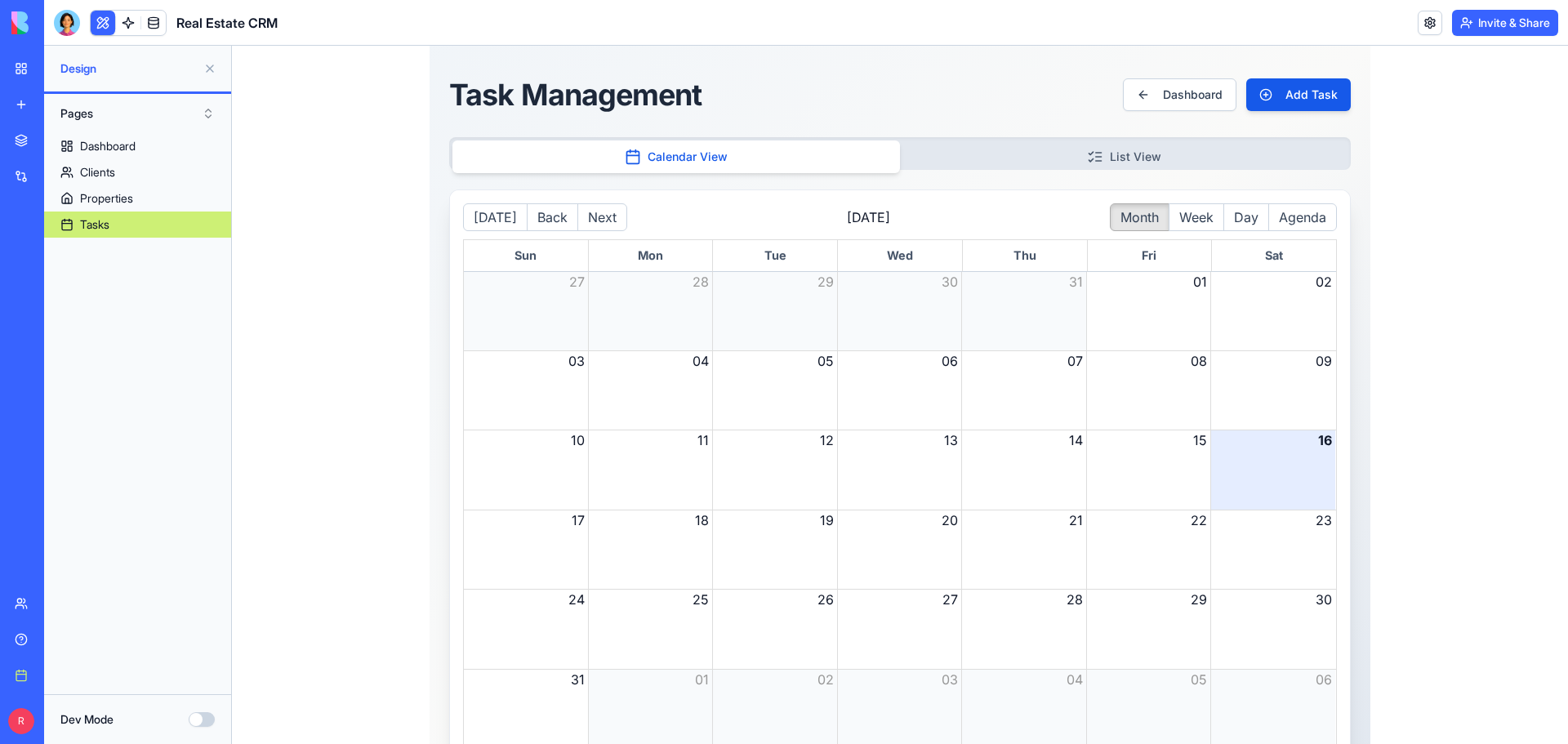
click at [317, 429] on div "Task Management Dashboard Add Task Calendar View List View [DATE] Back Next [DA…" at bounding box center [900, 421] width 1337 height 750
click at [140, 134] on link "Dashboard" at bounding box center [138, 147] width 187 height 27
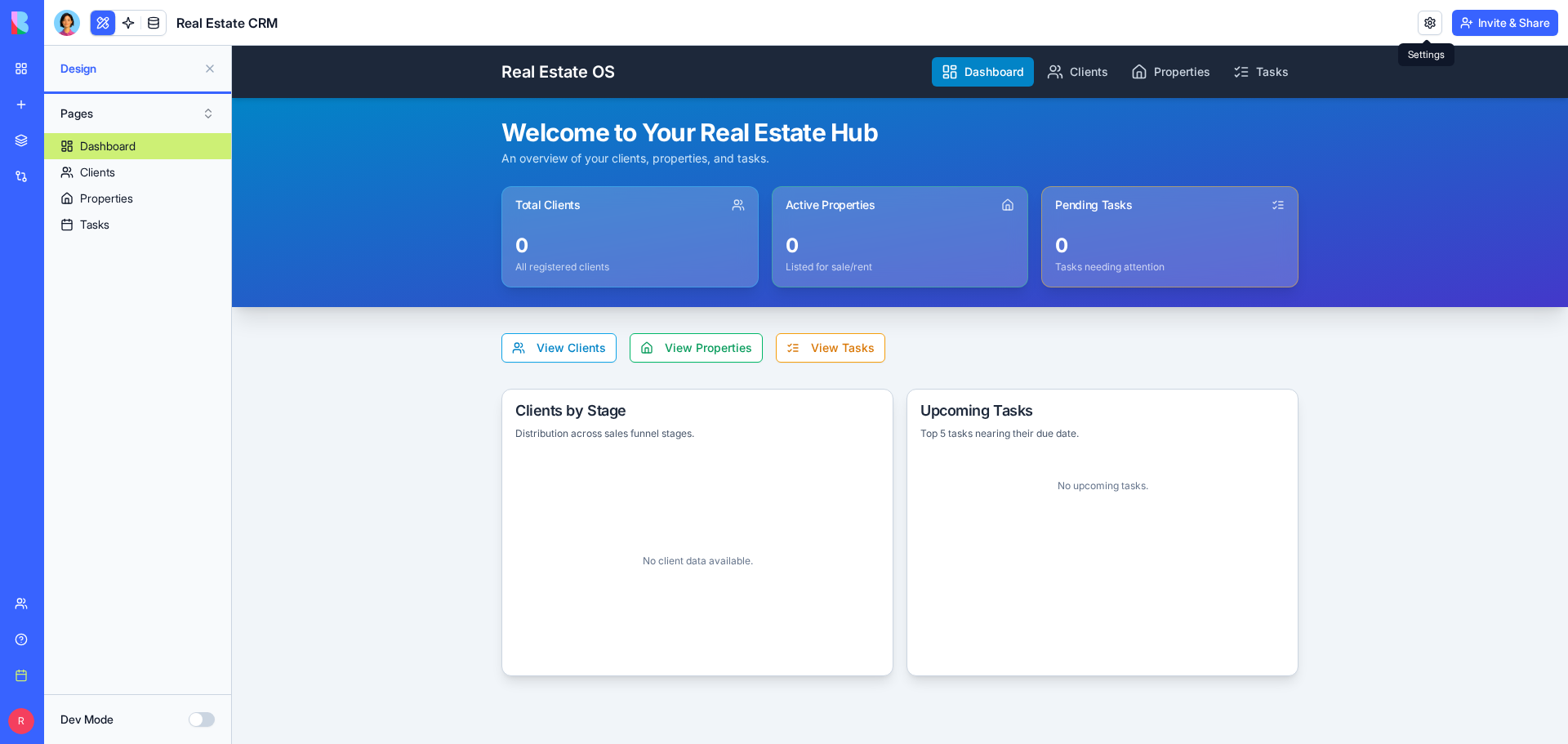
click at [1428, 19] on link at bounding box center [1430, 23] width 25 height 25
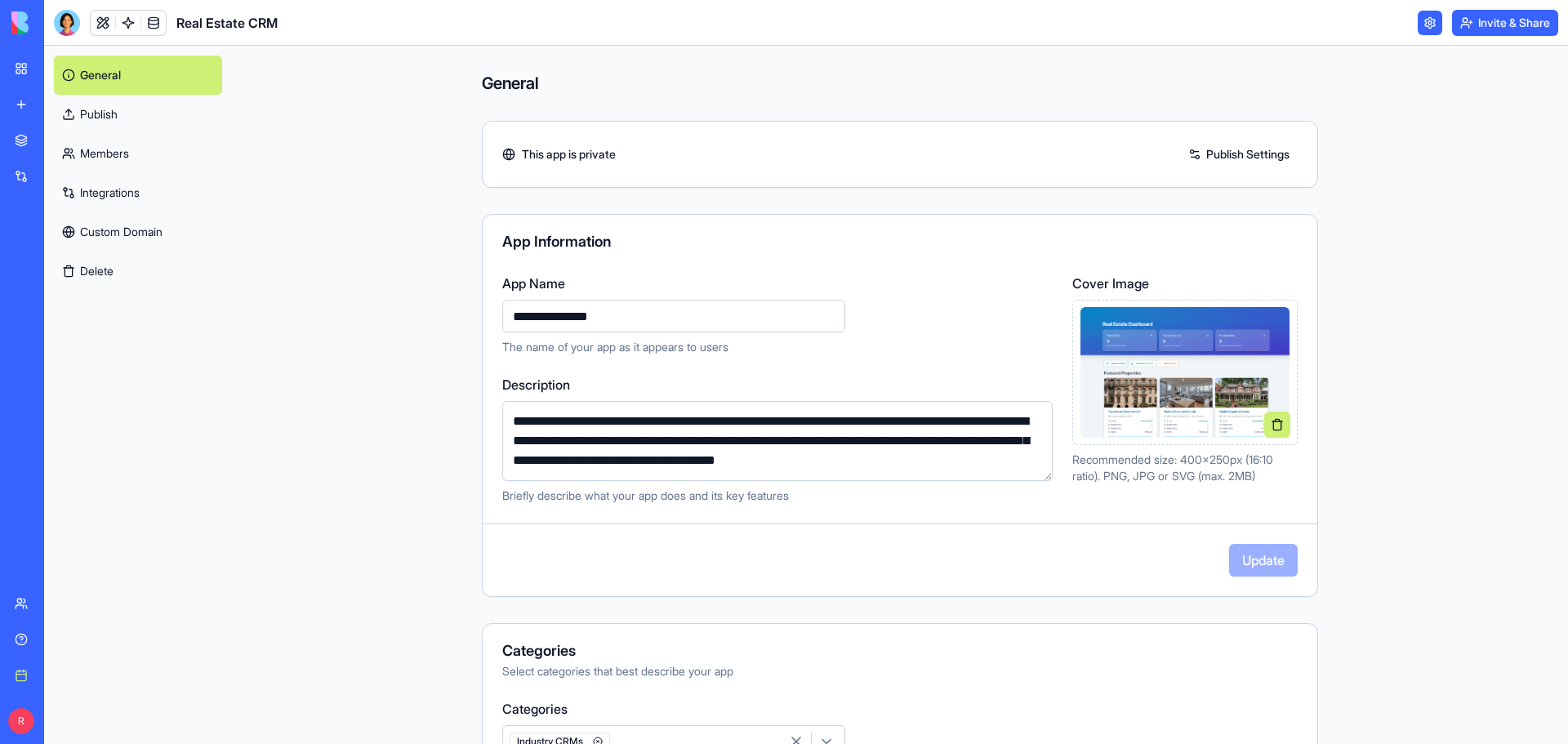
click at [85, 187] on link "Integrations" at bounding box center [138, 193] width 168 height 39
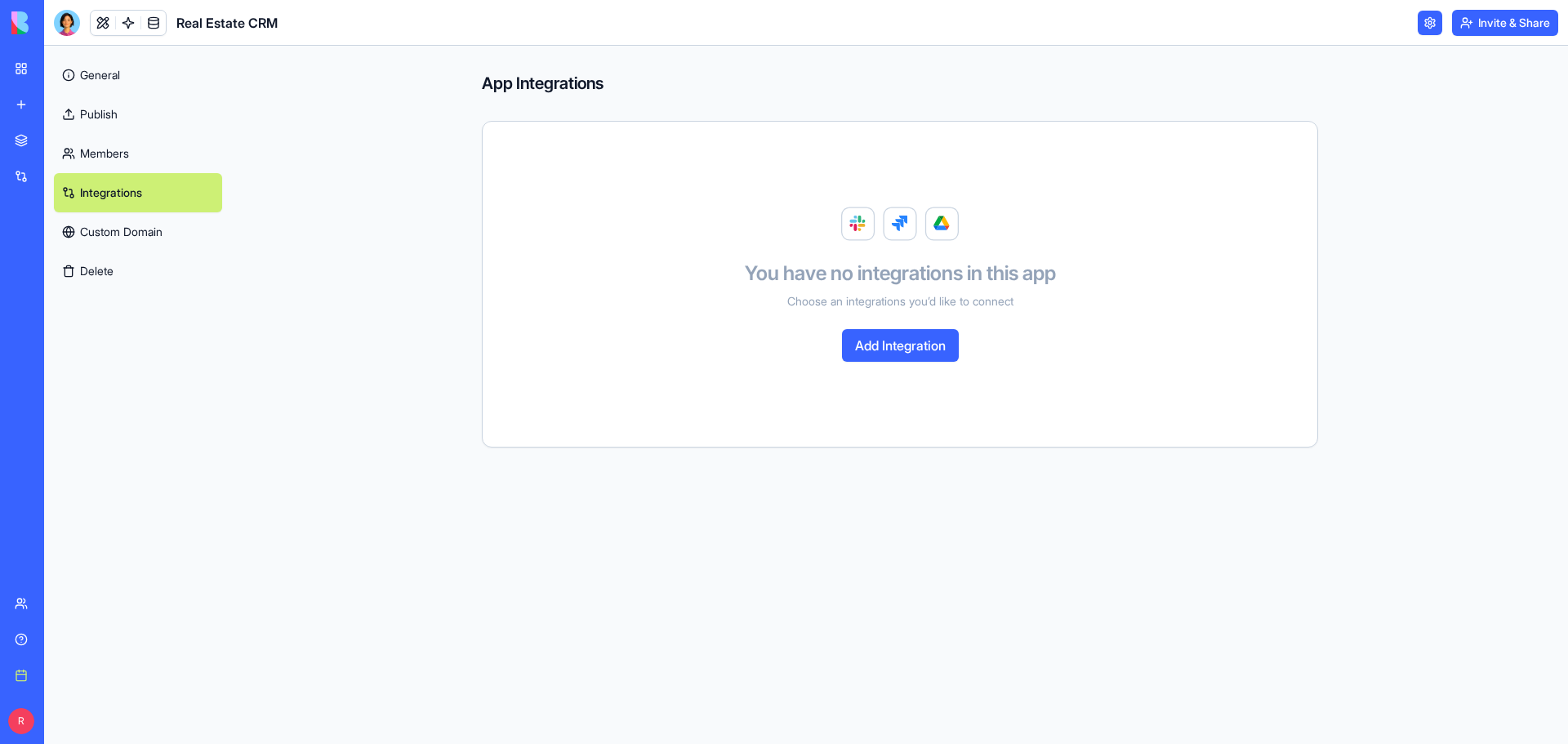
click at [100, 76] on link "General" at bounding box center [138, 75] width 168 height 39
